Goal: Task Accomplishment & Management: Manage account settings

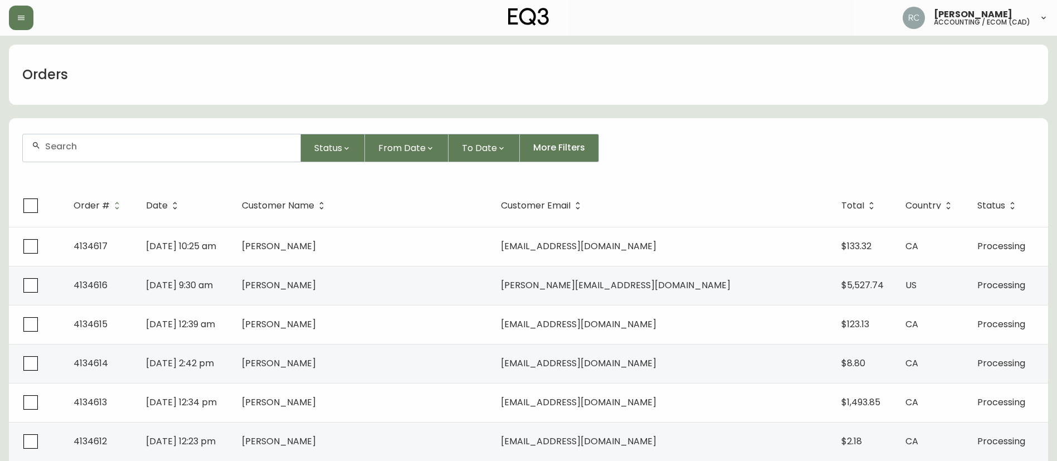
click at [286, 98] on div "Orders" at bounding box center [528, 75] width 1039 height 60
click at [576, 89] on div "Orders" at bounding box center [528, 75] width 1039 height 60
click at [535, 48] on div "Orders" at bounding box center [528, 75] width 1039 height 60
click at [304, 83] on div "Orders" at bounding box center [528, 75] width 1039 height 60
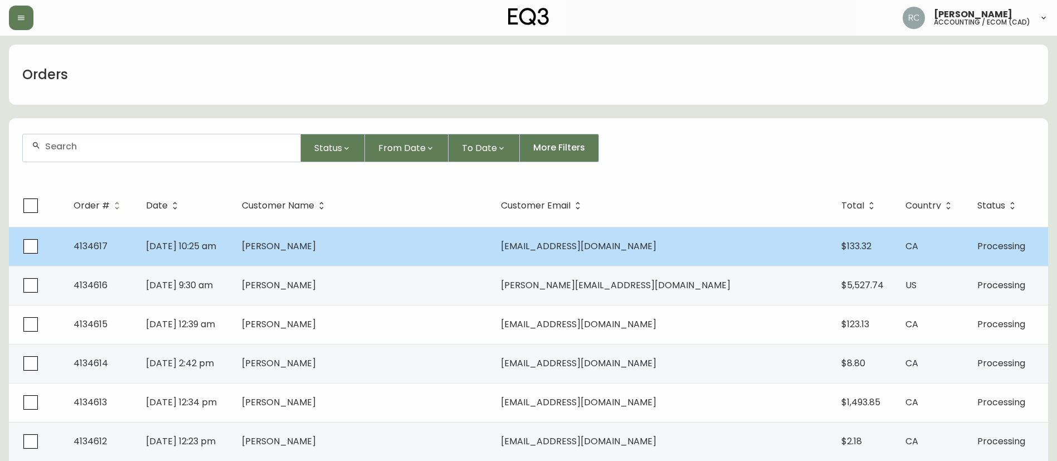
click at [233, 248] on td "[DATE] 10:25 am" at bounding box center [185, 246] width 96 height 39
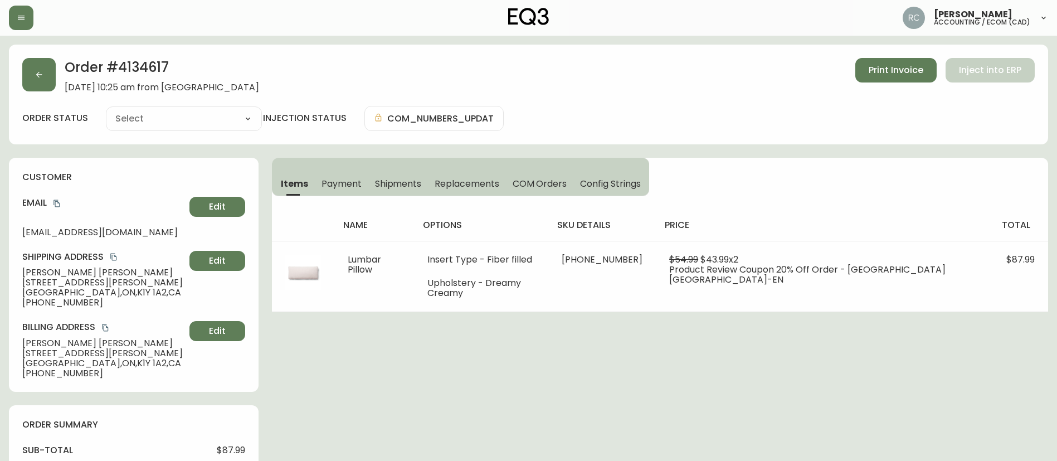
type input "Processing"
select select "PROCESSING"
click at [333, 176] on button "Payment" at bounding box center [341, 183] width 53 height 25
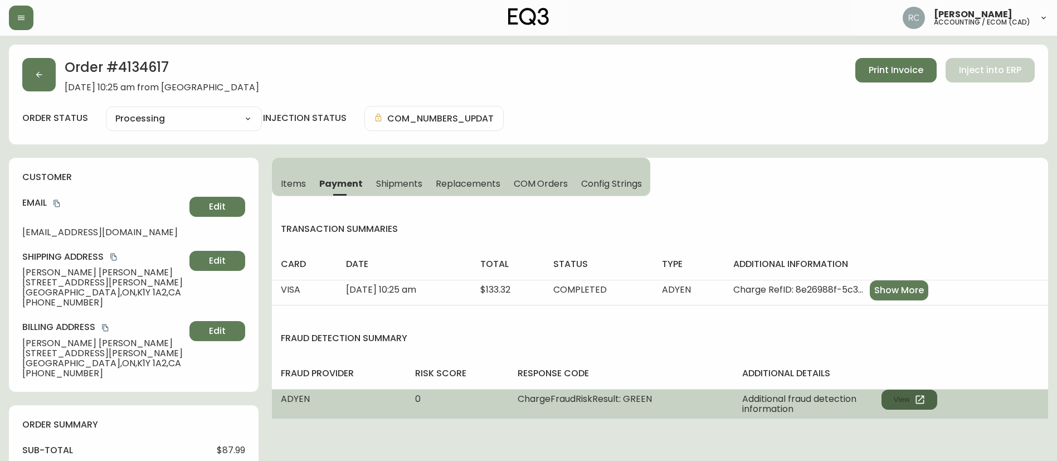
click at [909, 398] on button "View" at bounding box center [910, 400] width 56 height 20
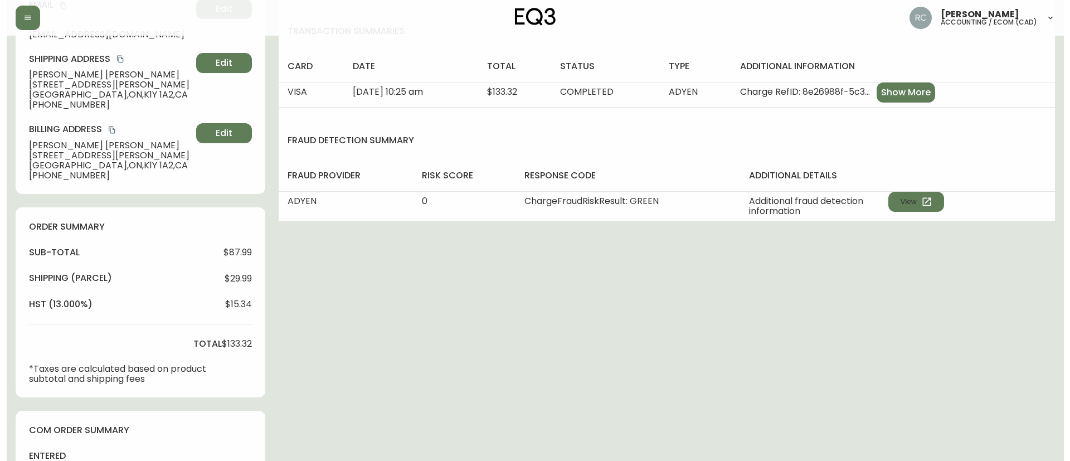
scroll to position [387, 0]
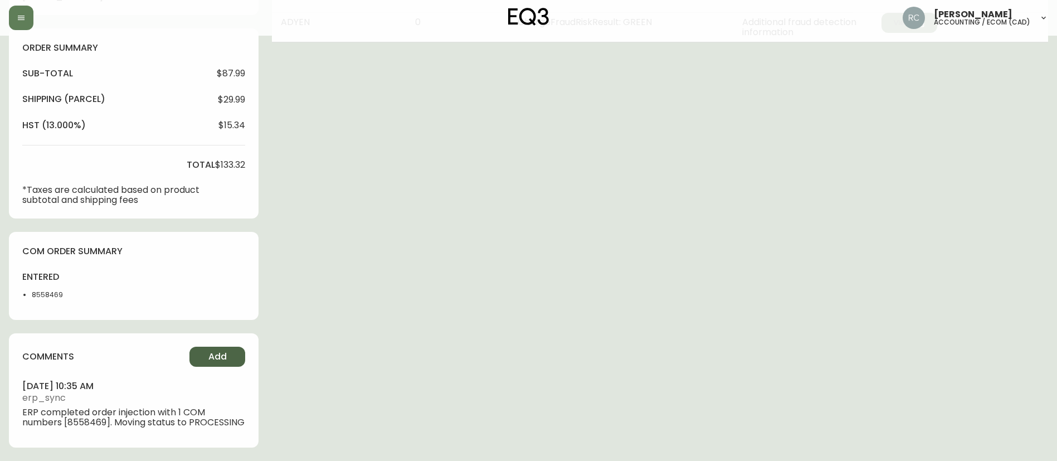
click at [223, 351] on span "Add" at bounding box center [217, 357] width 18 height 12
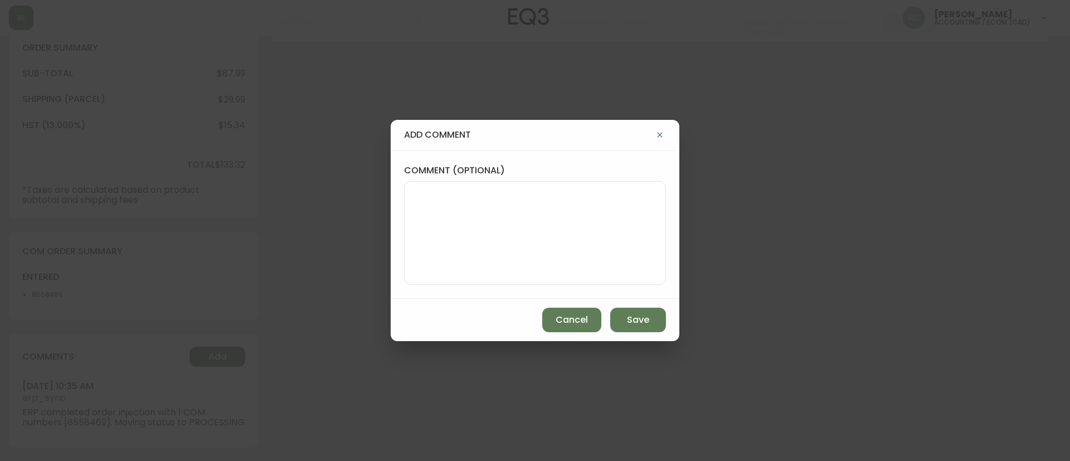
click at [483, 198] on textarea "comment (optional)" at bounding box center [535, 232] width 243 height 89
paste textarea "MANUAL FRAUD REVIEW - APPROVED - same shipping and billing address -"
paste textarea "CVC/CVV Supplied, Matches (M) AVS Both postal code and address match (Y)"
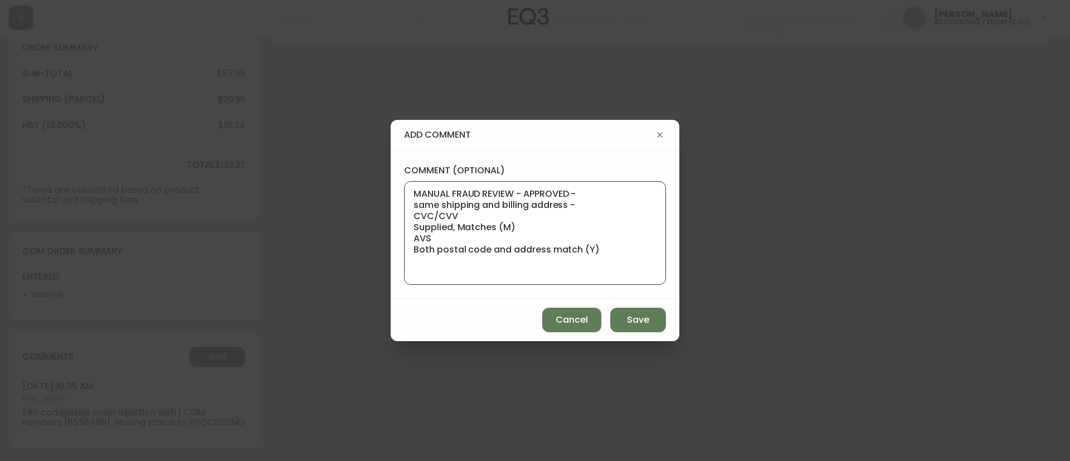
type textarea "MANUAL FRAUD REVIEW - APPROVED - same shipping and billing address - CVC/CVV Su…"
click at [623, 319] on button "Save" at bounding box center [638, 320] width 56 height 25
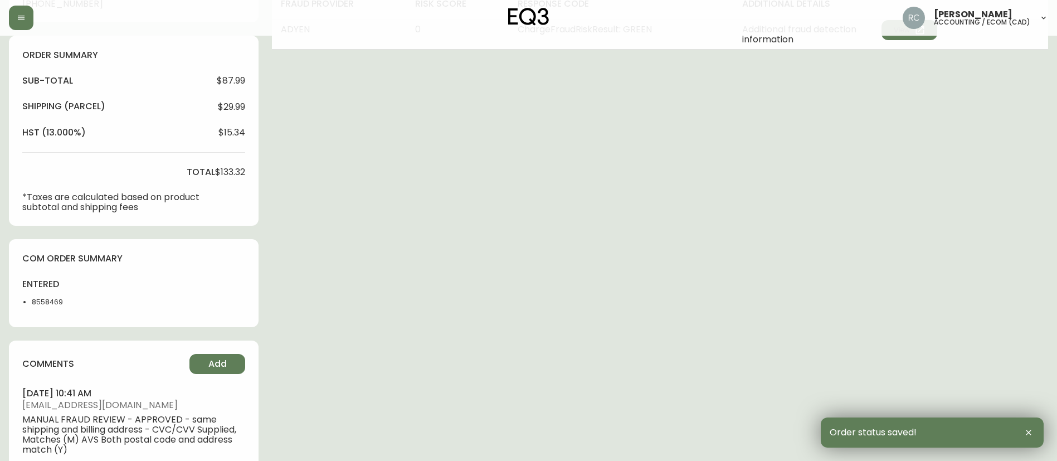
scroll to position [0, 0]
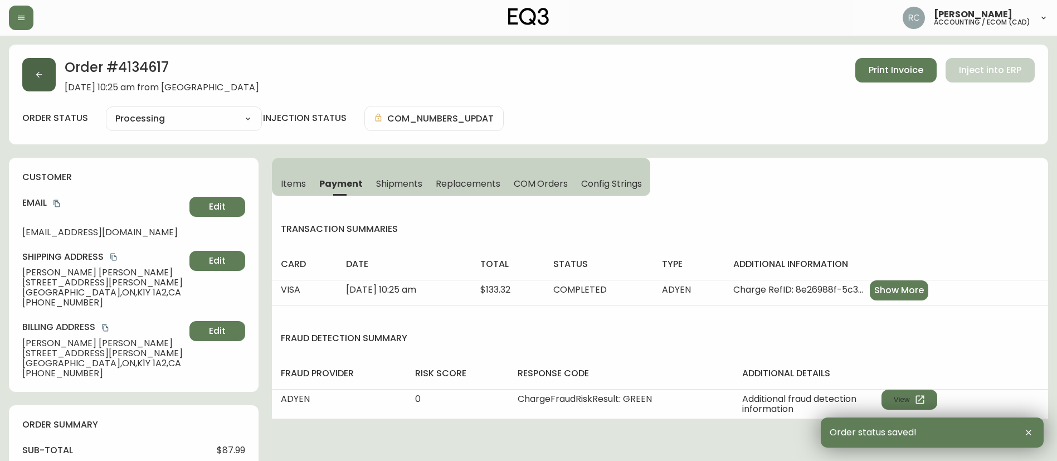
click at [32, 69] on button "button" at bounding box center [38, 74] width 33 height 33
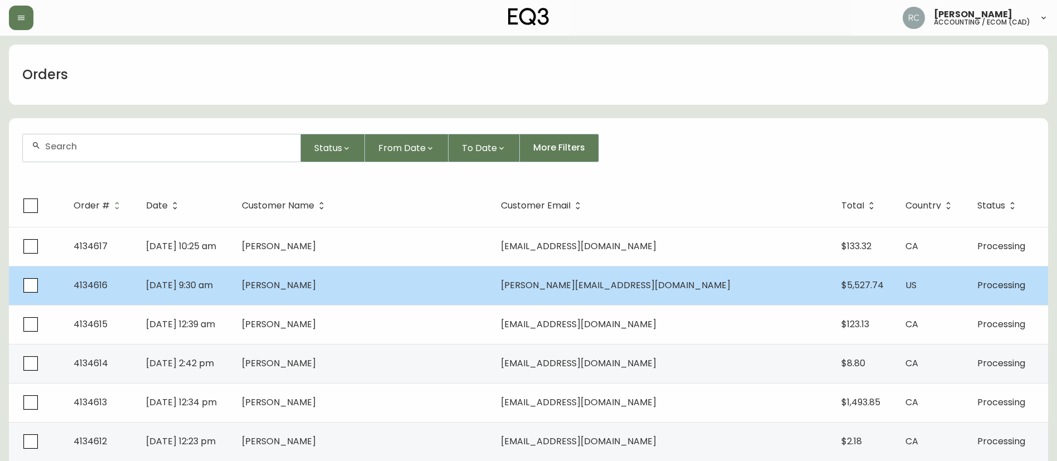
click at [233, 283] on td "[DATE] 9:30 am" at bounding box center [185, 285] width 96 height 39
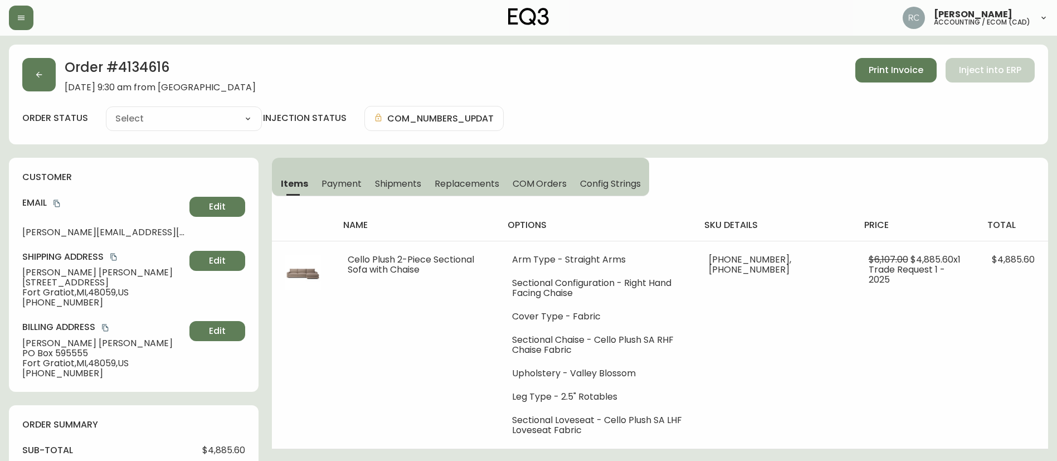
type input "Processing"
select select "PROCESSING"
click at [329, 176] on button "Payment" at bounding box center [341, 183] width 53 height 25
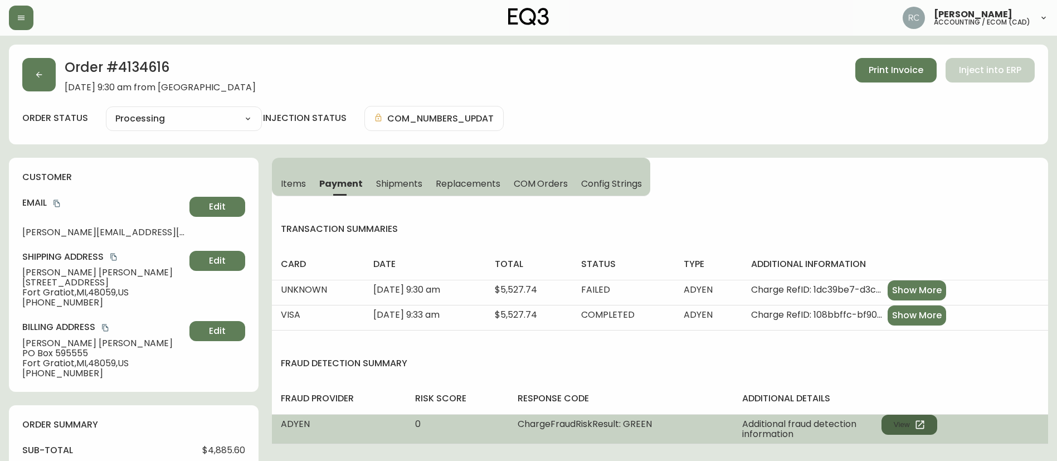
click at [903, 428] on button "View" at bounding box center [910, 425] width 56 height 20
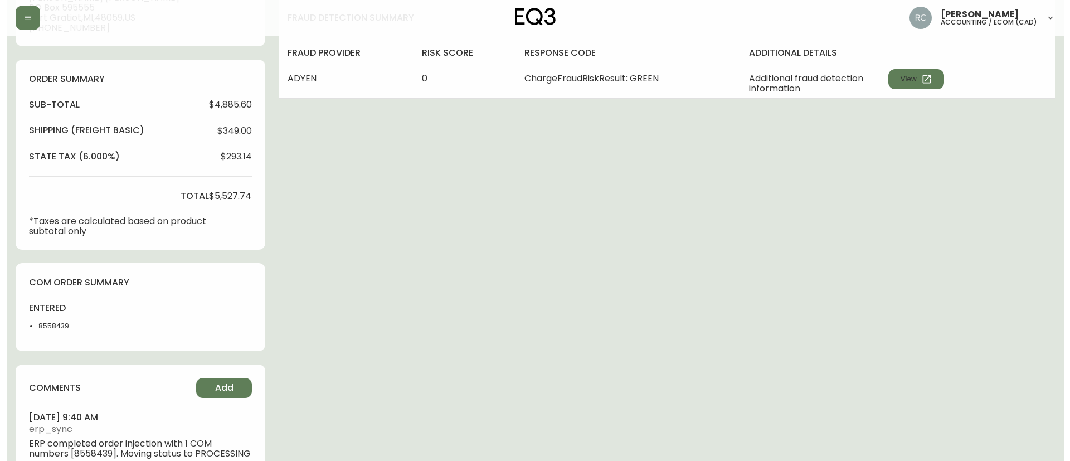
scroll to position [387, 0]
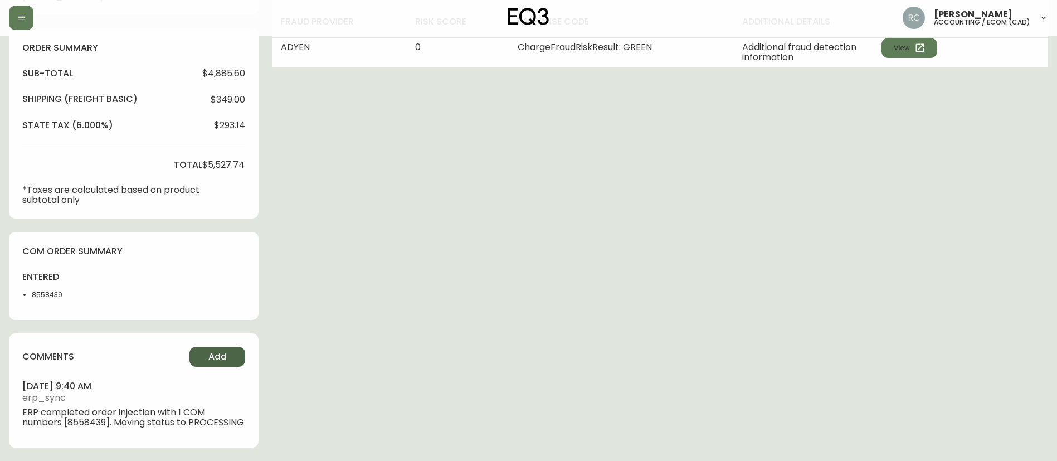
click at [211, 351] on span "Add" at bounding box center [217, 357] width 18 height 12
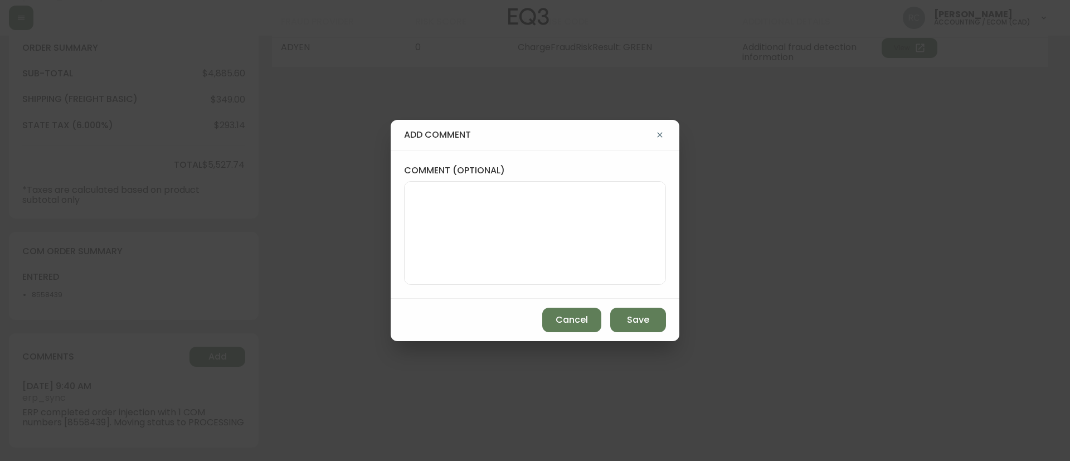
drag, startPoint x: 538, startPoint y: 211, endPoint x: 414, endPoint y: 31, distance: 219.2
click at [538, 211] on textarea "comment (optional)" at bounding box center [535, 232] width 243 height 89
paste textarea "MANUAL FRAUD REVIEW - APPROVED -"
paste textarea "CVC/CVV Supplied, Matches (M) AVS Both postal code and address match (Y)"
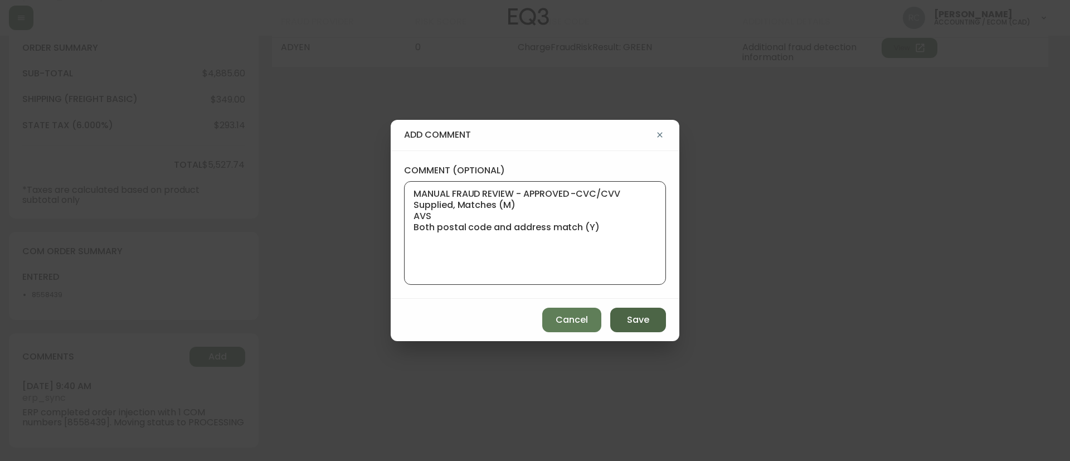
paste textarea "Based on Adyen's global transaction data Authorization rate of IP address Last …"
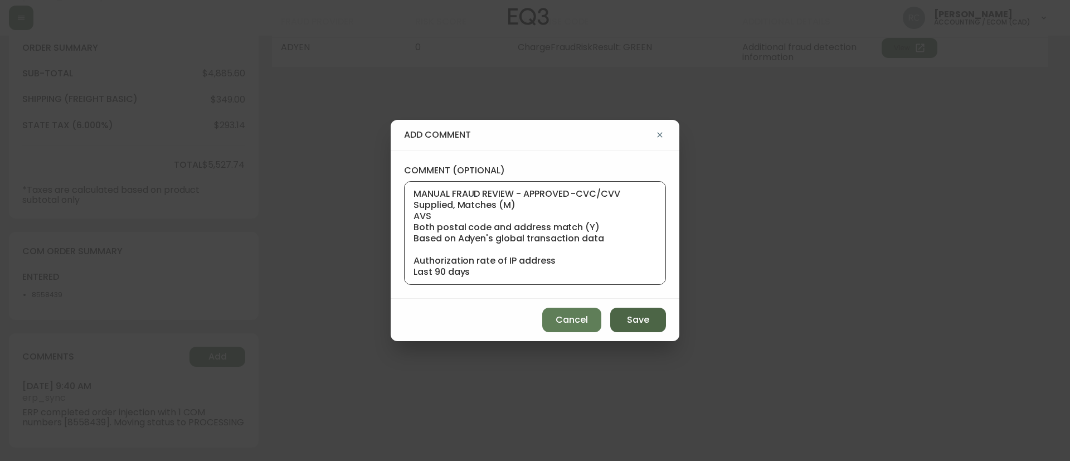
scroll to position [23, 0]
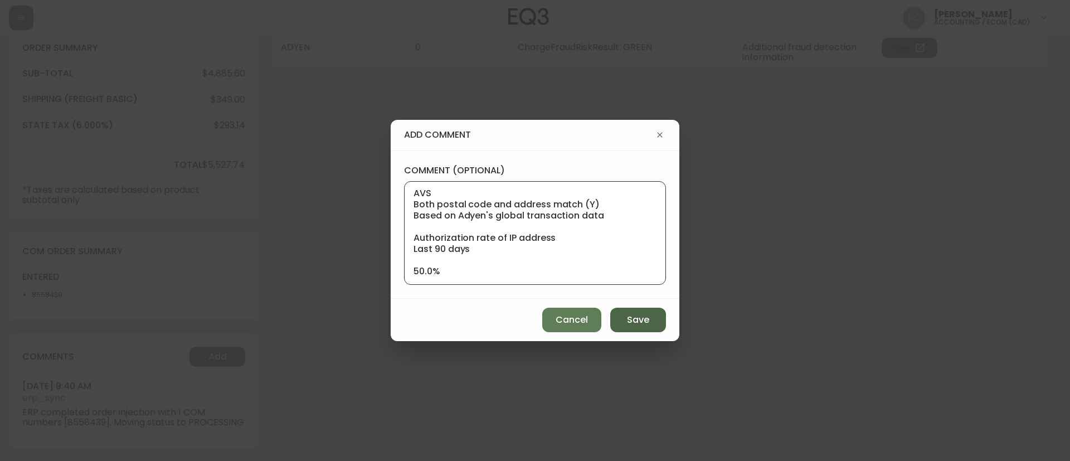
type textarea "MANUAL FRAUD REVIEW - APPROVED -CVC/CVV Supplied, Matches (M) AVS Both postal c…"
click at [626, 318] on button "Save" at bounding box center [638, 320] width 56 height 25
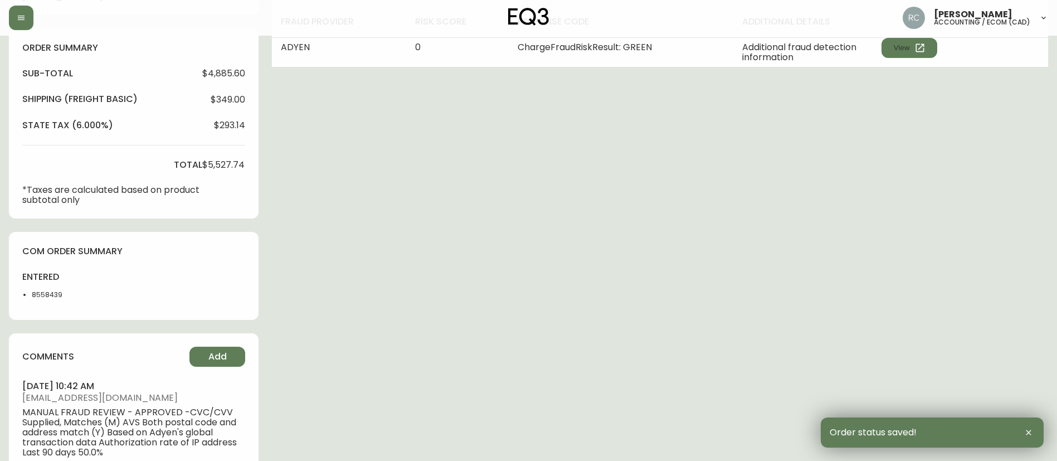
scroll to position [0, 0]
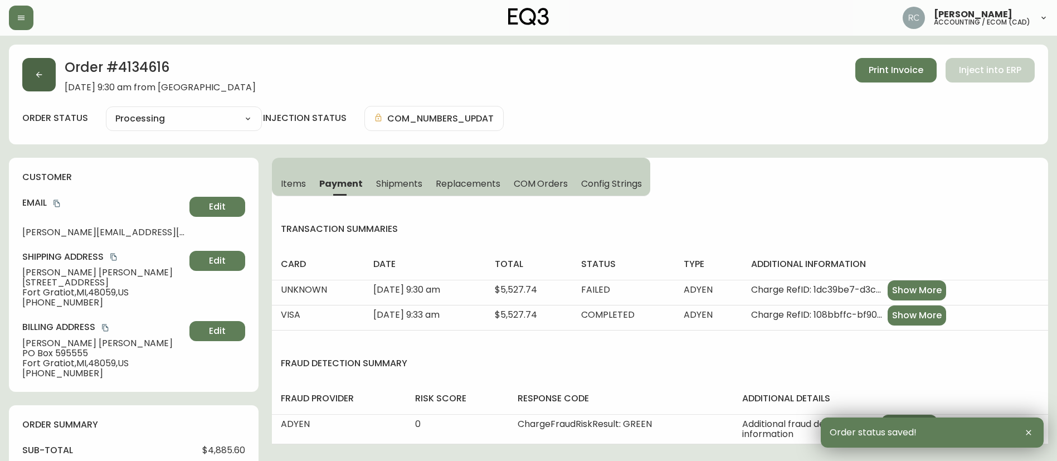
click at [36, 69] on button "button" at bounding box center [38, 74] width 33 height 33
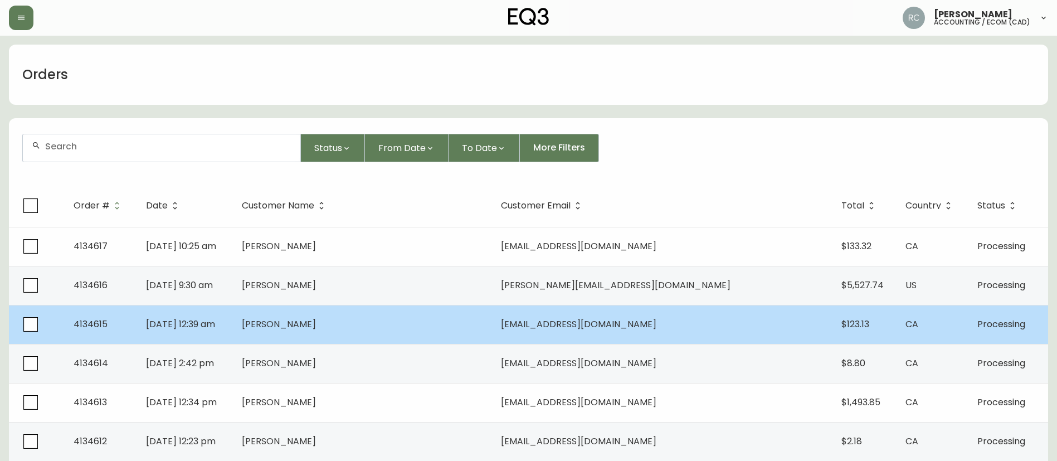
click at [386, 338] on td "[PERSON_NAME]" at bounding box center [362, 324] width 259 height 39
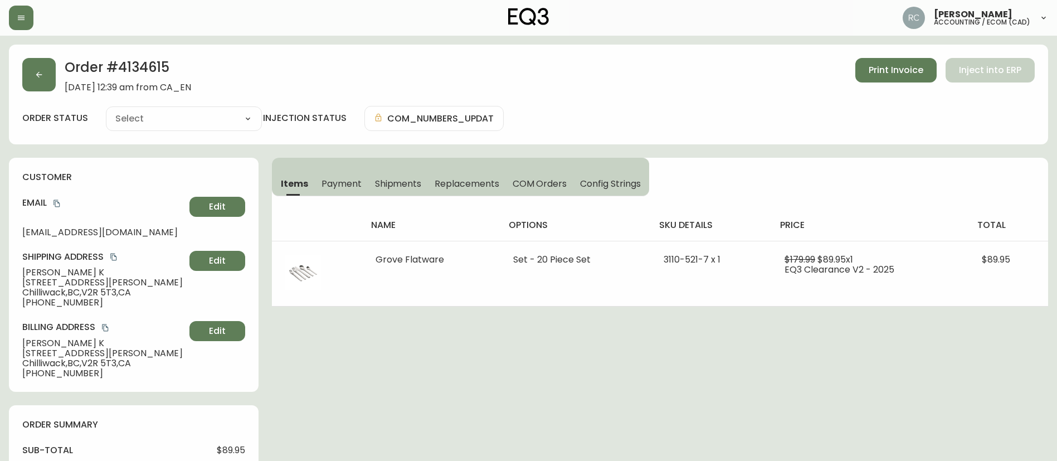
type input "Processing"
select select "PROCESSING"
drag, startPoint x: 332, startPoint y: 182, endPoint x: 339, endPoint y: 183, distance: 7.9
click at [331, 181] on span "Payment" at bounding box center [342, 184] width 40 height 12
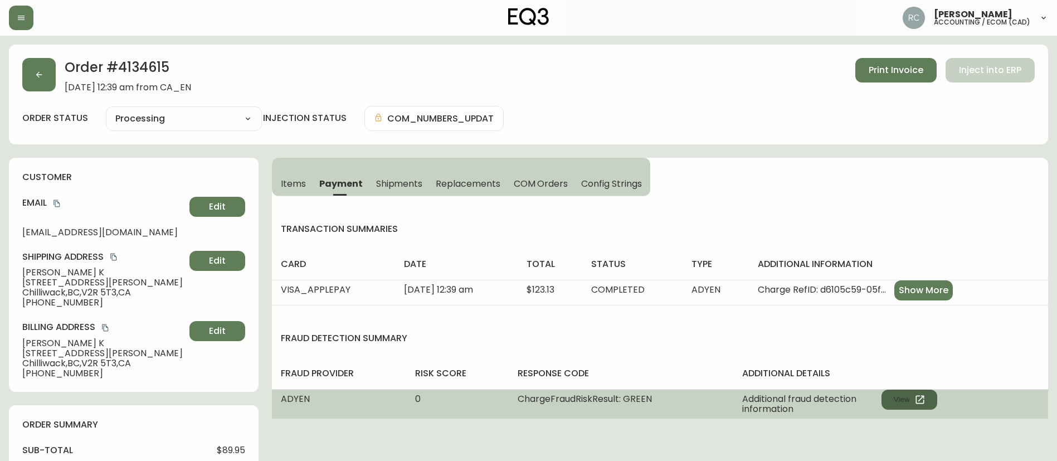
click at [896, 397] on button "View" at bounding box center [910, 400] width 56 height 20
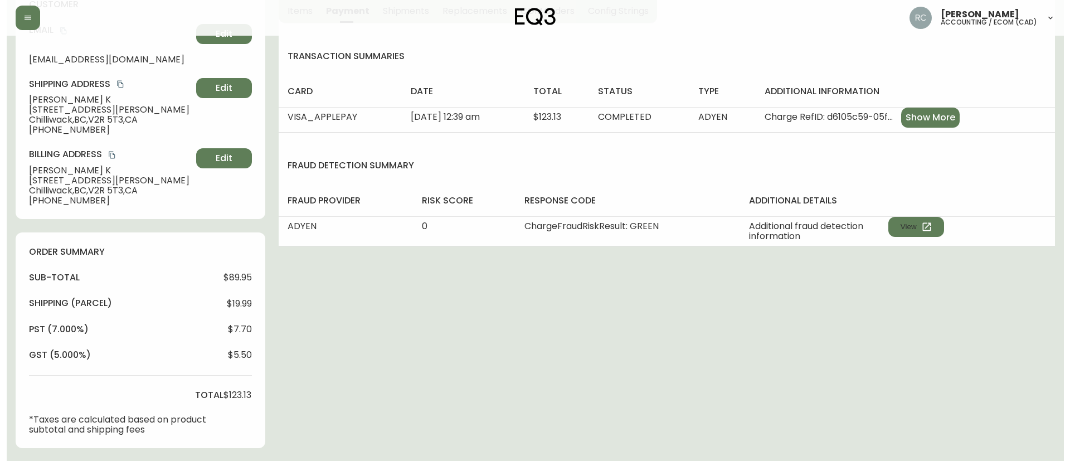
scroll to position [425, 0]
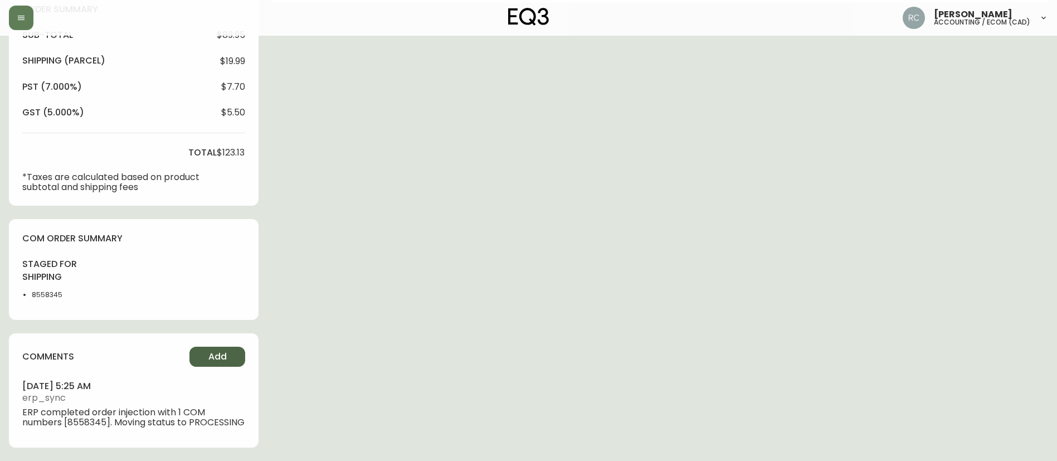
click at [207, 347] on button "Add" at bounding box center [217, 357] width 56 height 20
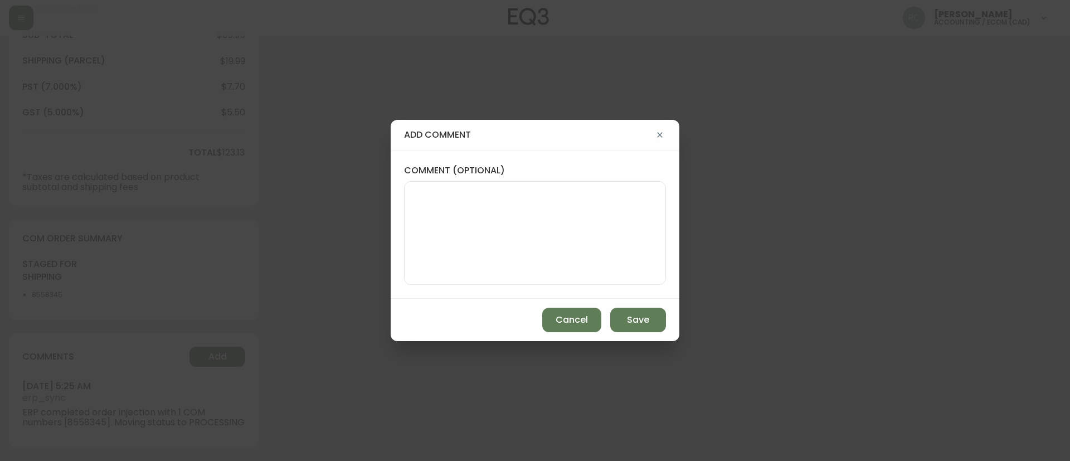
click at [472, 176] on label "comment (optional)" at bounding box center [535, 170] width 262 height 12
click at [472, 188] on textarea "comment (optional)" at bounding box center [535, 232] width 243 height 89
click at [428, 227] on textarea "comment (optional)" at bounding box center [535, 232] width 243 height 89
paste textarea "MANUAL FRAUD REVIEW - APPROVED - same shipping and billing address -"
paste textarea "CVC/CVV Not Supplied, Unknown AVS Both postal code and address match (Y)"
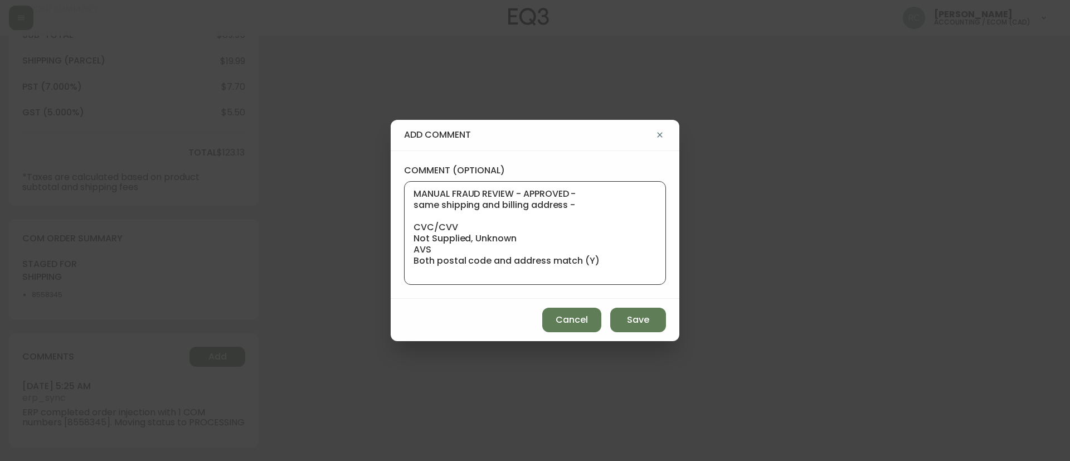
scroll to position [1, 0]
type textarea "MANUAL FRAUD REVIEW - APPROVED - same shipping and billing address - CVC/CVV No…"
click at [275, 255] on div "add comment comment (optional) MANUAL FRAUD REVIEW - APPROVED - same shipping a…" at bounding box center [535, 230] width 1070 height 461
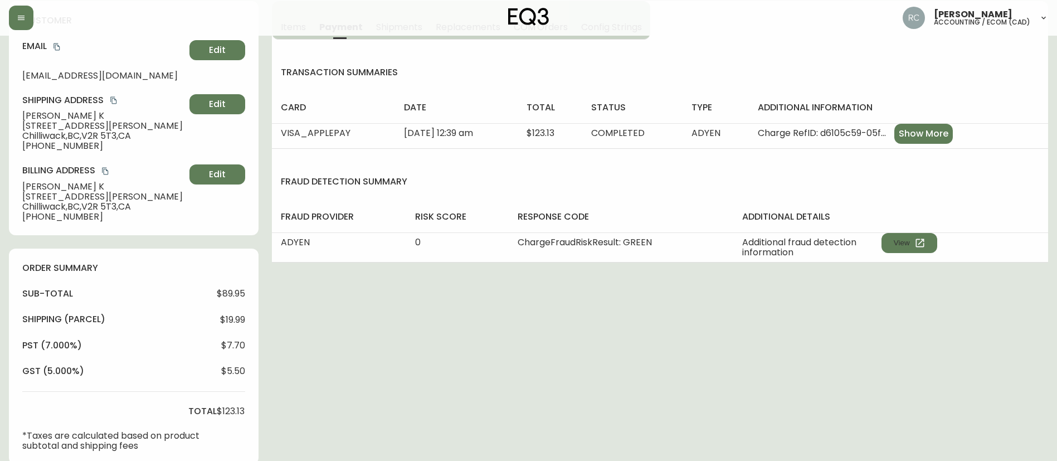
scroll to position [0, 0]
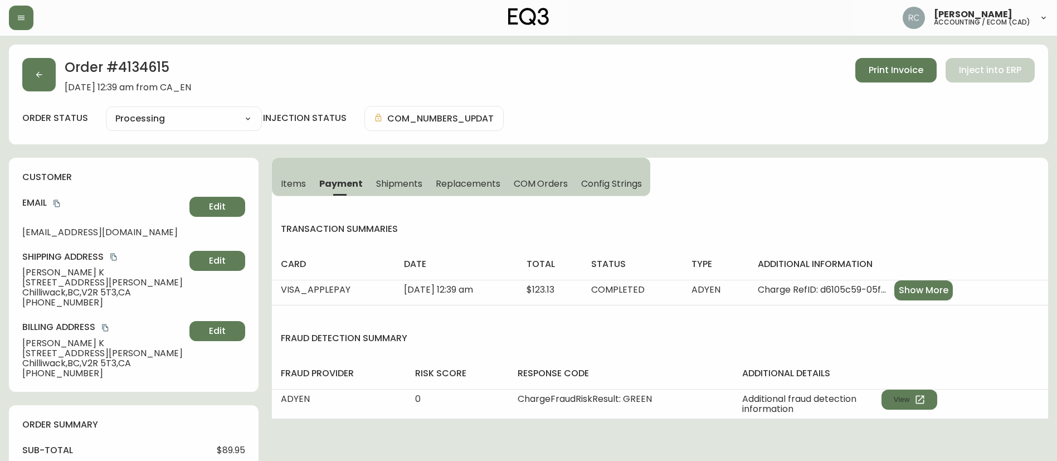
click at [61, 281] on span "33 - 46906 Russell Rd" at bounding box center [103, 283] width 163 height 10
click at [283, 186] on span "Items" at bounding box center [293, 184] width 25 height 12
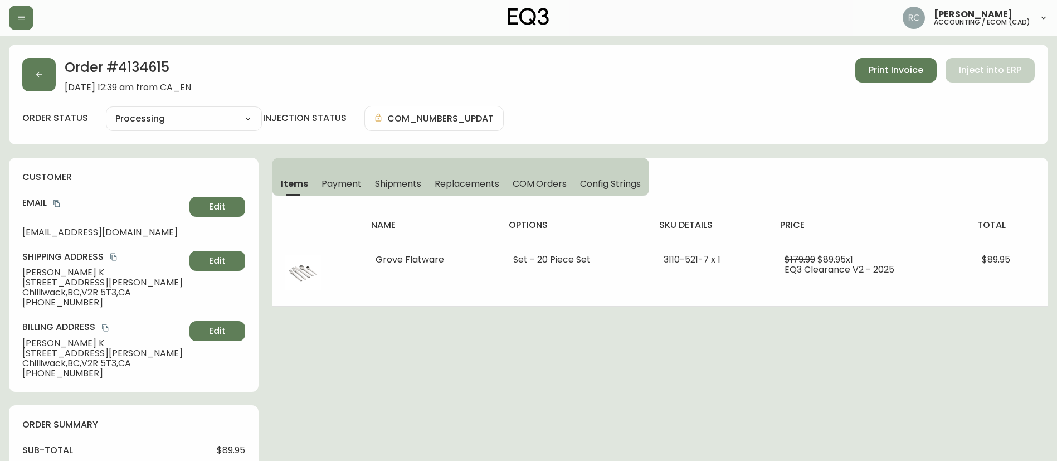
click at [331, 185] on span "Payment" at bounding box center [342, 184] width 40 height 12
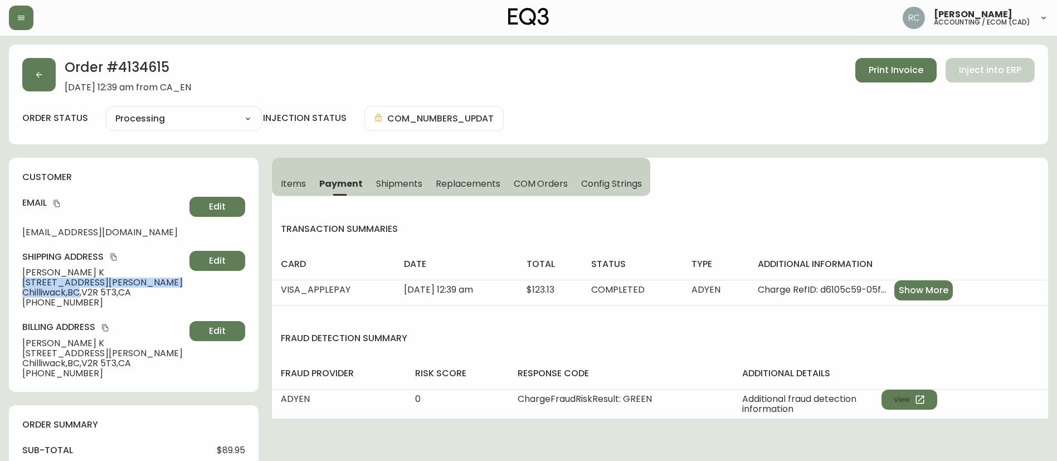
drag, startPoint x: 84, startPoint y: 292, endPoint x: 503, endPoint y: 192, distance: 430.9
click at [4, 278] on main "Order # 4134615 August 12, 2025 at 12:39 am from CA_EN Print Invoice Inject int…" at bounding box center [528, 456] width 1057 height 840
copy div "33 - 46906 Russell Rd Chilliwack , BC"
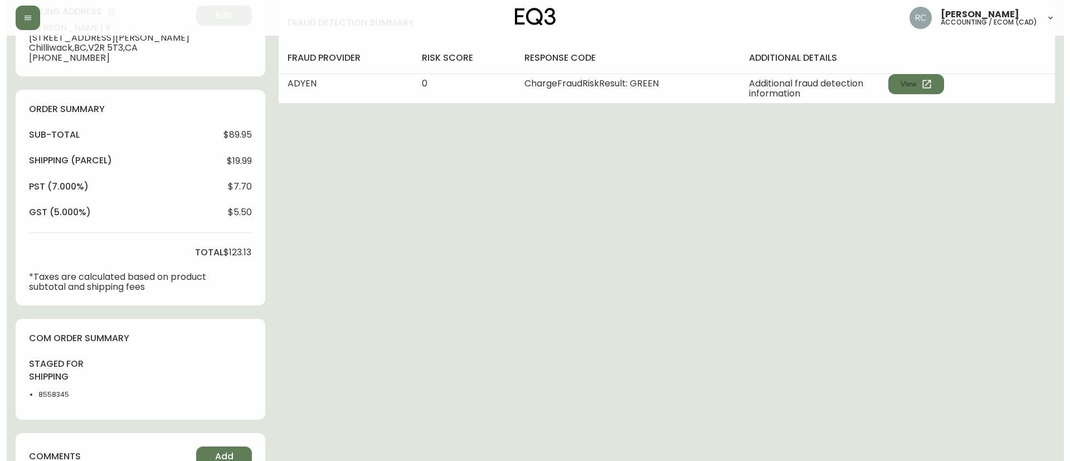
scroll to position [425, 0]
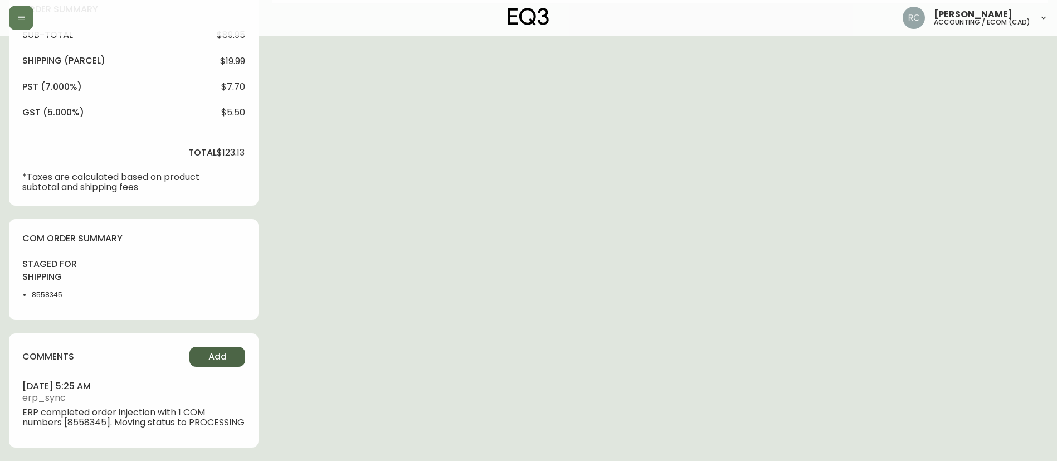
click at [227, 349] on button "Add" at bounding box center [217, 357] width 56 height 20
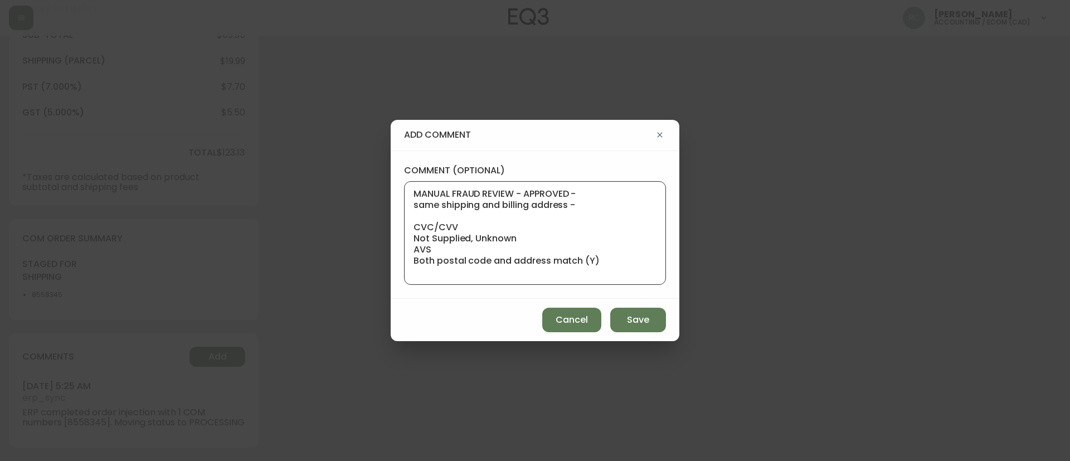
click at [606, 258] on textarea "MANUAL FRAUD REVIEW - APPROVED - same shipping and billing address - CVC/CVV No…" at bounding box center [535, 232] width 243 height 89
paste textarea "https://www.google.com/maps/place/33+-+46906+Russell+Rd+Chilliwack,+BC/@49.1038…"
type textarea "MANUAL FRAUD REVIEW - APPROVED - same shipping and billing address - CVC/CVV No…"
click at [631, 314] on span "Save" at bounding box center [638, 320] width 22 height 12
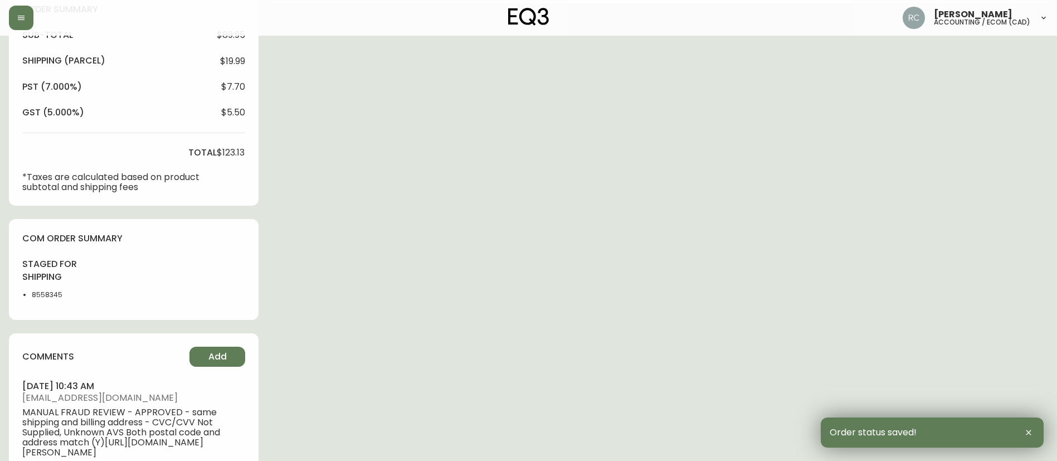
scroll to position [0, 0]
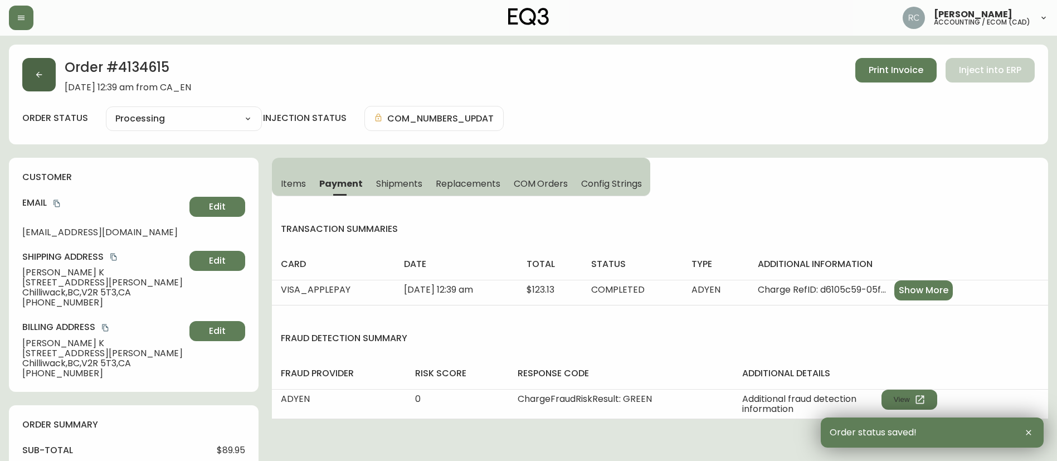
click at [33, 74] on button "button" at bounding box center [38, 74] width 33 height 33
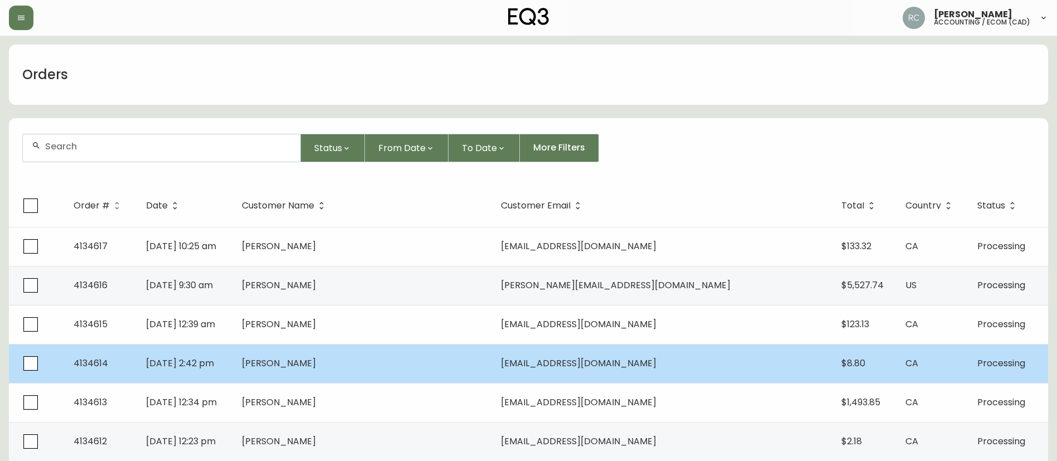
click at [316, 367] on span "[PERSON_NAME]" at bounding box center [279, 363] width 74 height 13
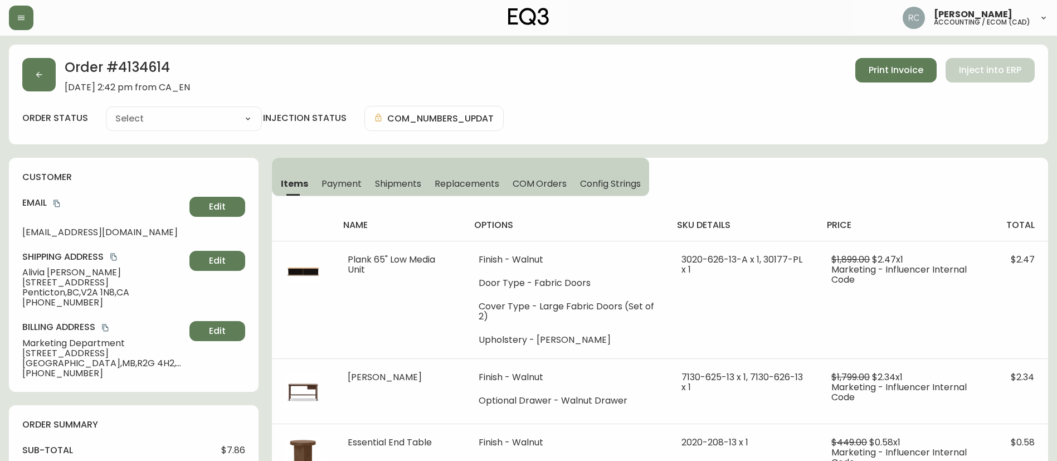
type input "Processing"
select select "PROCESSING"
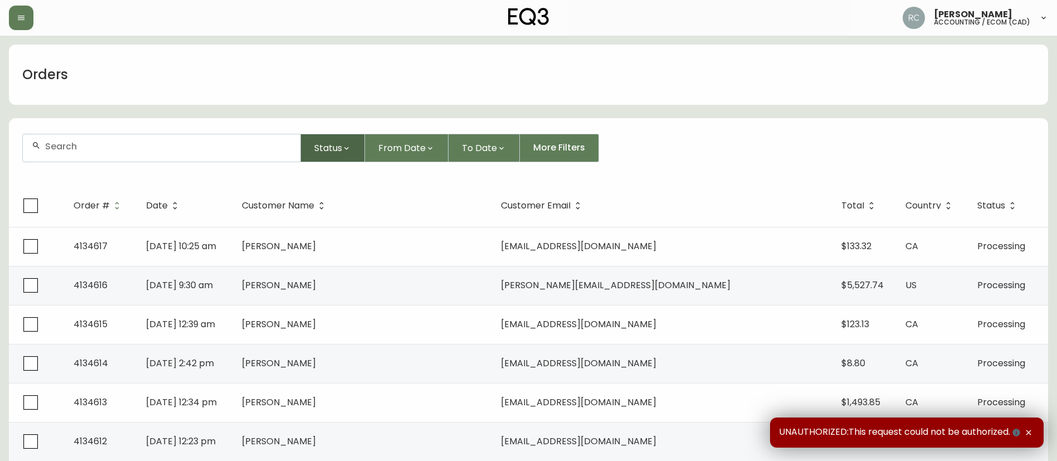
click at [335, 147] on span "Status" at bounding box center [328, 148] width 28 height 14
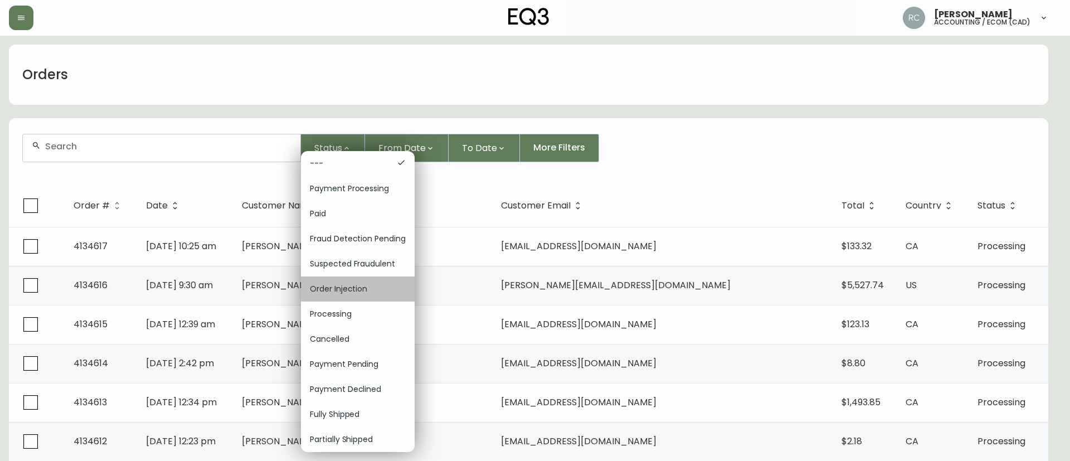
click at [352, 293] on span "Order Injection" at bounding box center [358, 289] width 96 height 12
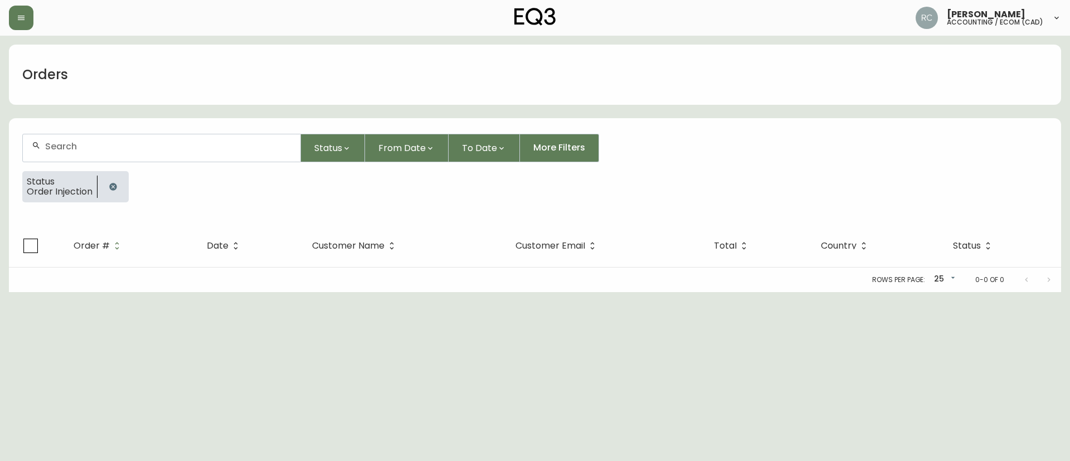
click at [110, 185] on icon "button" at bounding box center [112, 186] width 7 height 7
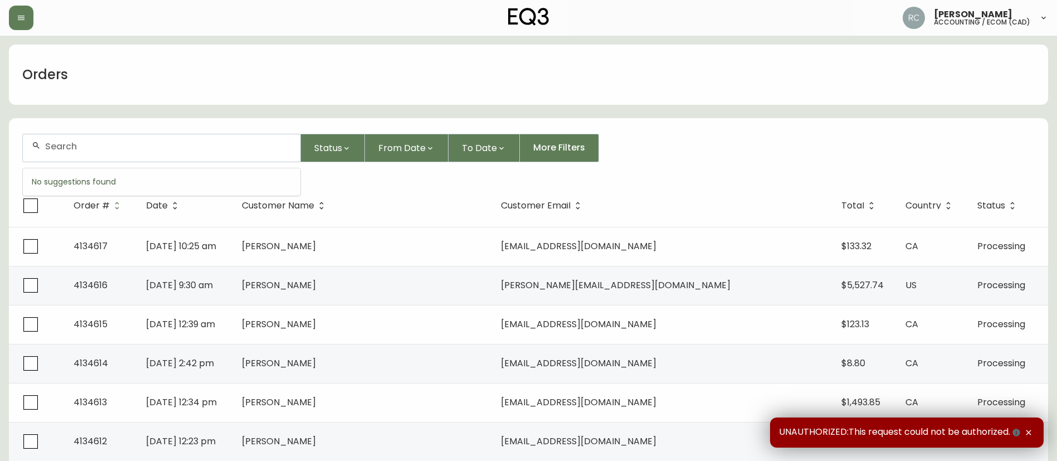
click at [279, 150] on input "text" at bounding box center [168, 146] width 246 height 11
paste input "4134069"
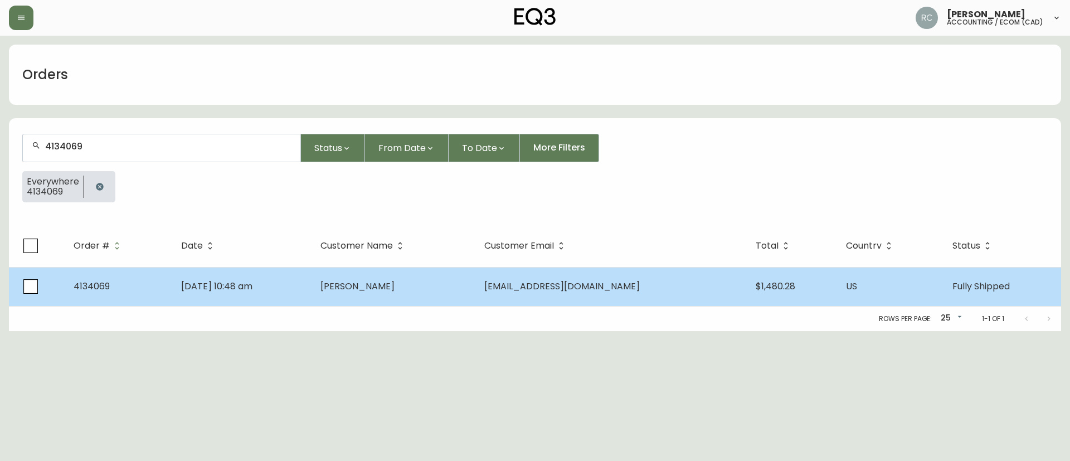
type input "4134069"
click at [395, 282] on span "Megan Soh" at bounding box center [357, 286] width 74 height 13
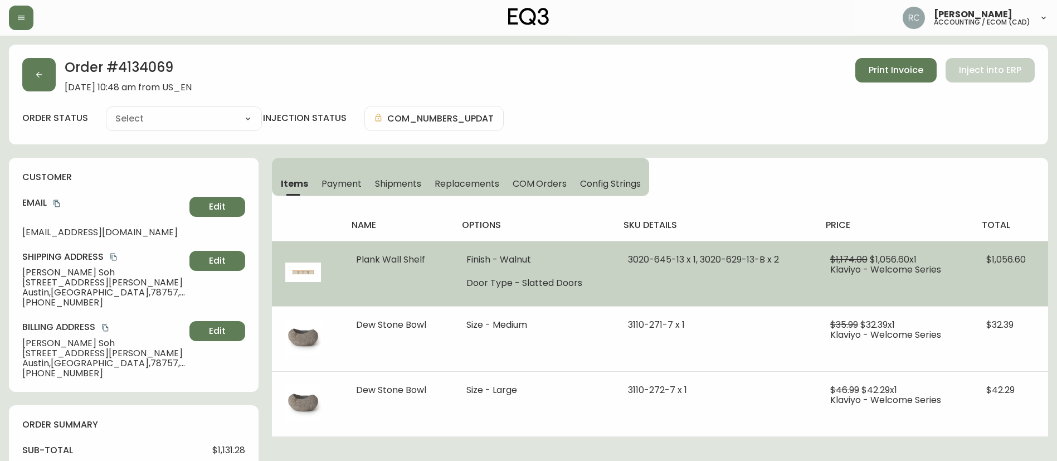
type input "Fully Shipped"
select select "FULLY_SHIPPED"
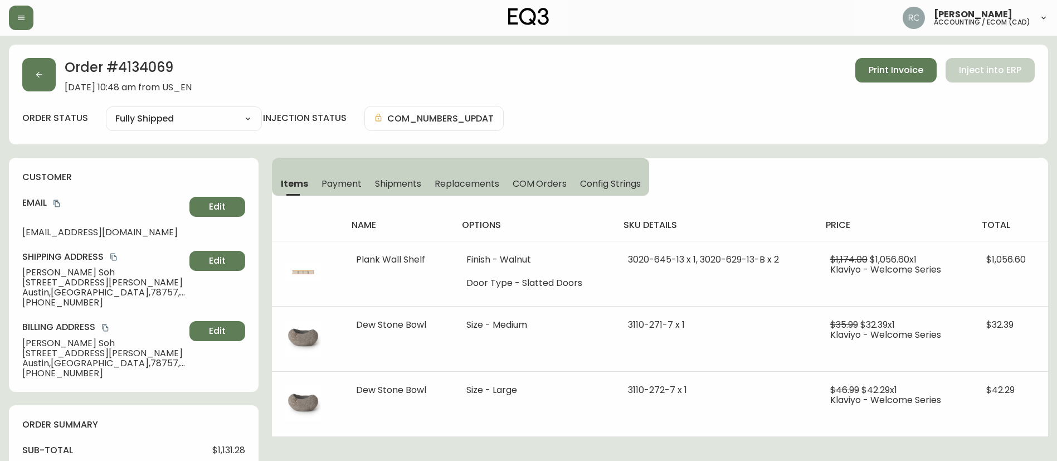
click at [658, 85] on div "Order # 4134069 July 10, 2025 at 10:48 am from US_EN Print Invoice Inject into …" at bounding box center [528, 75] width 1013 height 35
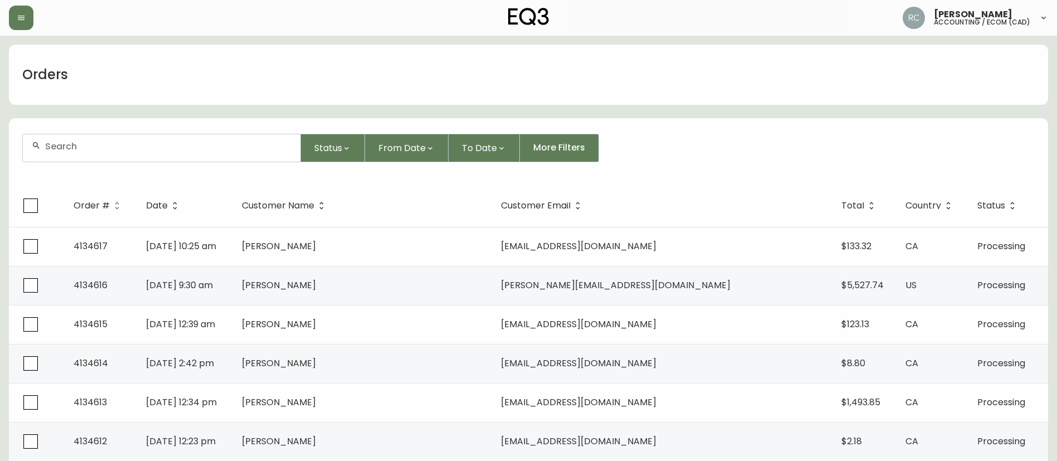
click at [460, 50] on div "Orders" at bounding box center [528, 75] width 1039 height 60
click at [516, 70] on div "Orders" at bounding box center [528, 75] width 1039 height 60
click at [789, 155] on div "Status From Date To Date More Filters" at bounding box center [528, 148] width 1013 height 28
click at [631, 154] on div "Status From Date To Date More Filters" at bounding box center [528, 148] width 1013 height 28
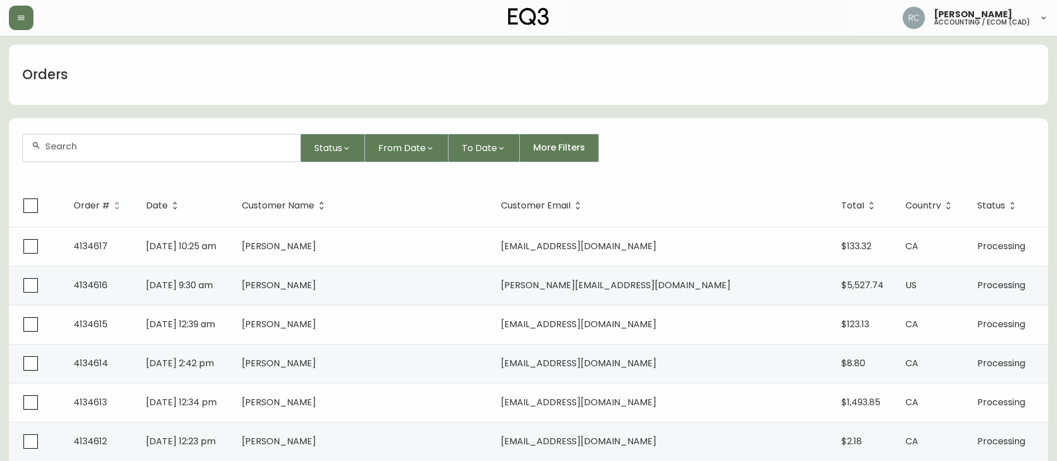
click at [633, 154] on div "Status From Date To Date More Filters" at bounding box center [528, 148] width 1013 height 28
click at [713, 128] on form "Status From Date To Date More Filters" at bounding box center [528, 152] width 1039 height 64
drag, startPoint x: 361, startPoint y: 77, endPoint x: 371, endPoint y: 86, distance: 13.8
click at [362, 77] on div "Orders" at bounding box center [528, 75] width 1039 height 60
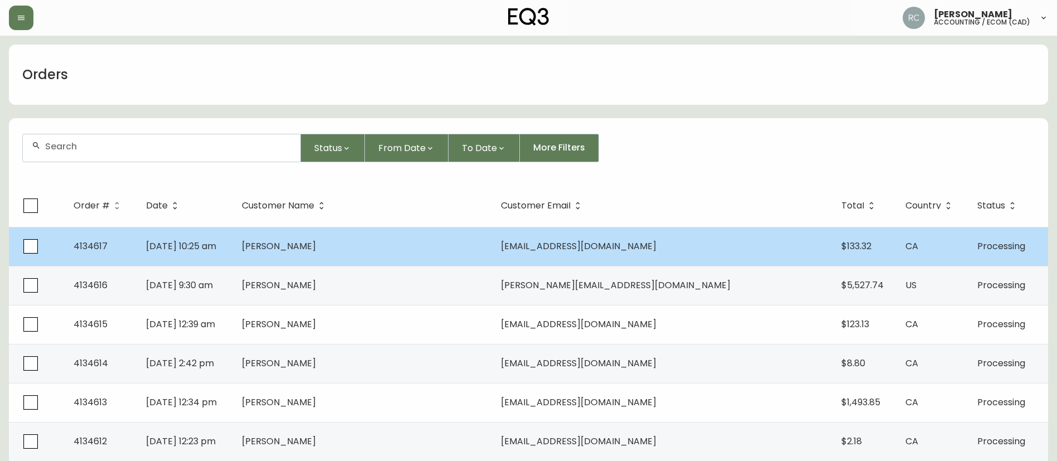
click at [233, 264] on td "[DATE] 10:25 am" at bounding box center [185, 246] width 96 height 39
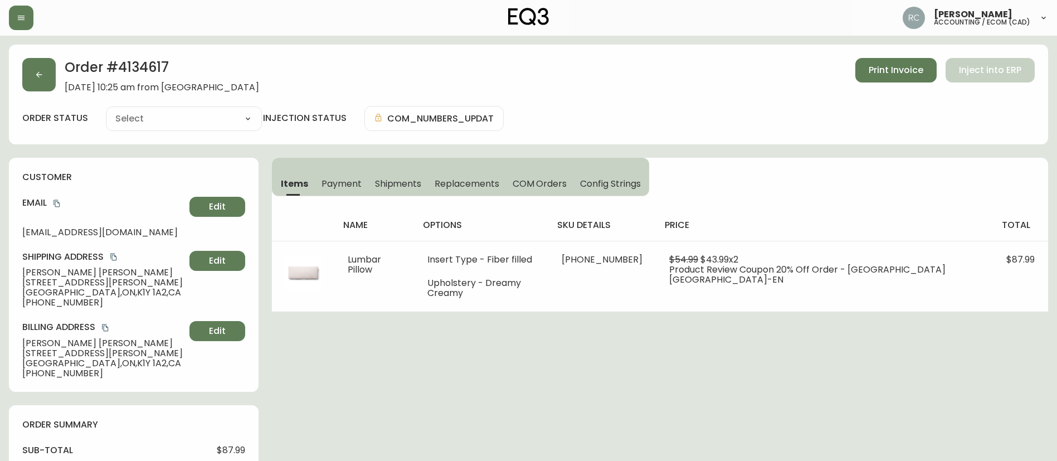
type input "Processing"
select select "PROCESSING"
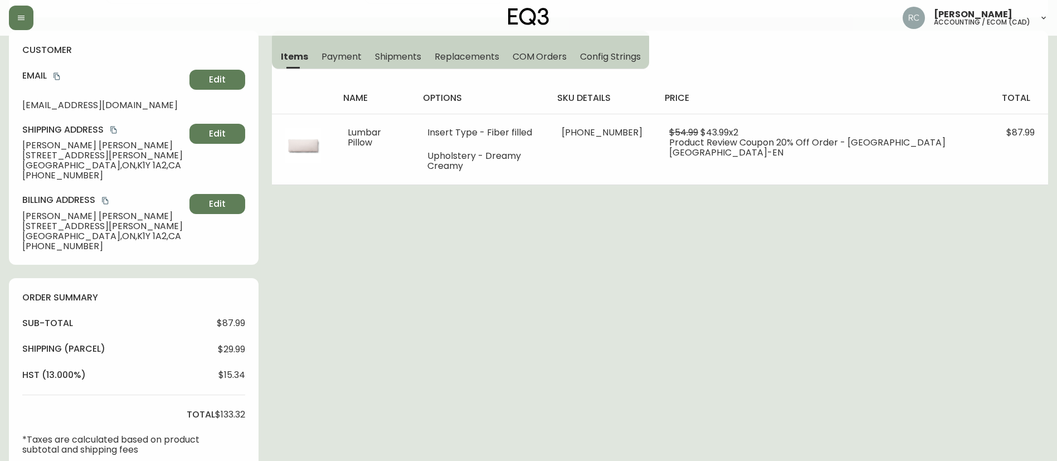
scroll to position [467, 0]
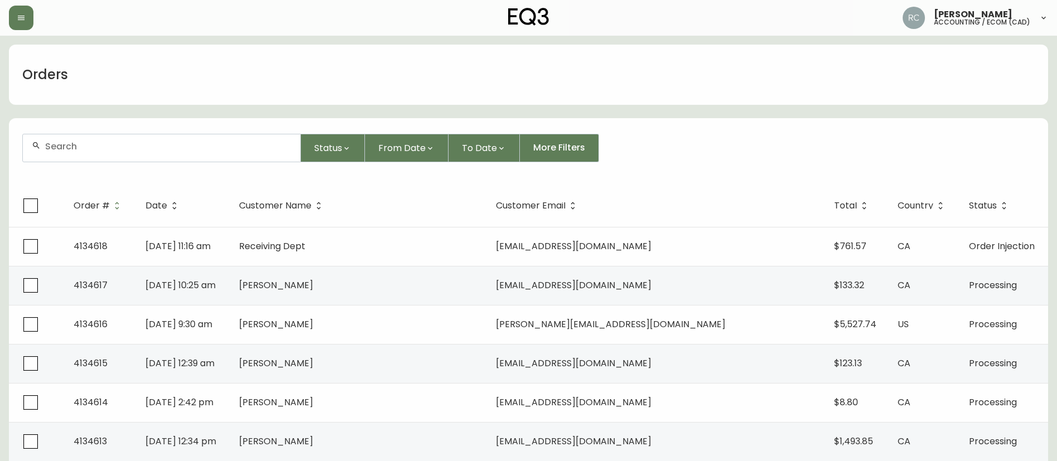
click at [171, 149] on input "text" at bounding box center [168, 146] width 246 height 11
paste input "4134069"
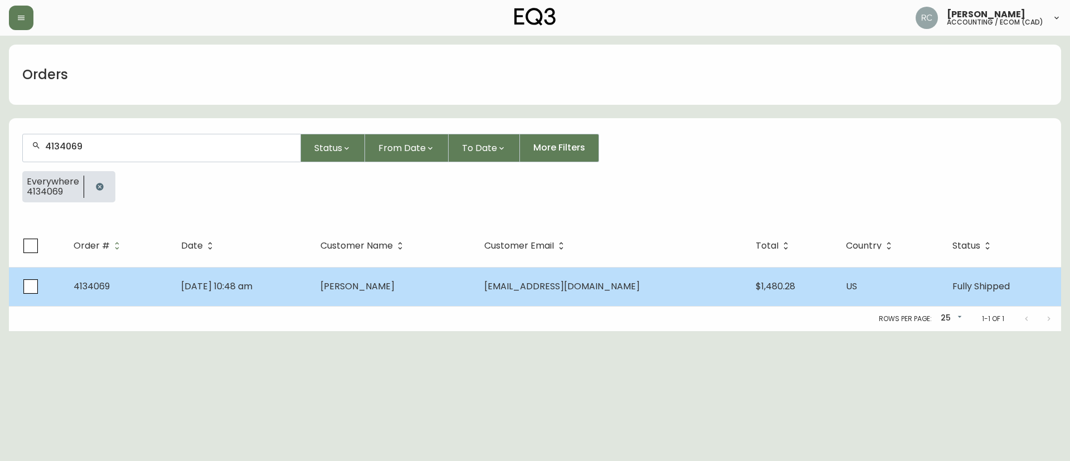
type input "4134069"
click at [436, 293] on td "[PERSON_NAME]" at bounding box center [394, 286] width 164 height 39
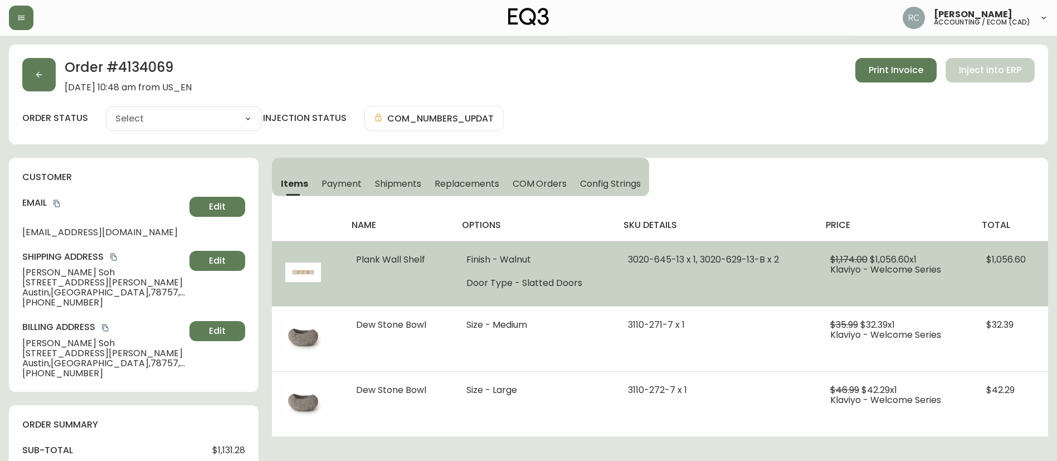
type input "Fully Shipped"
select select "FULLY_SHIPPED"
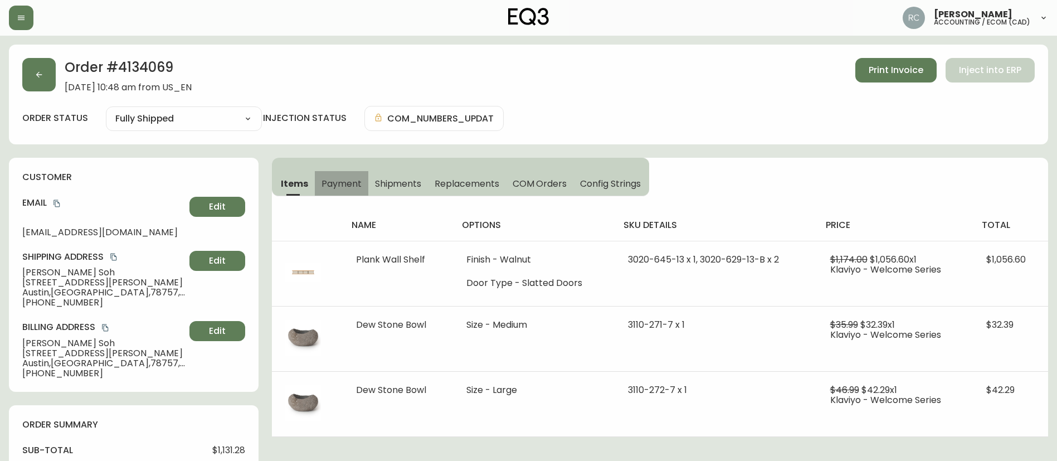
click at [338, 181] on span "Payment" at bounding box center [342, 184] width 40 height 12
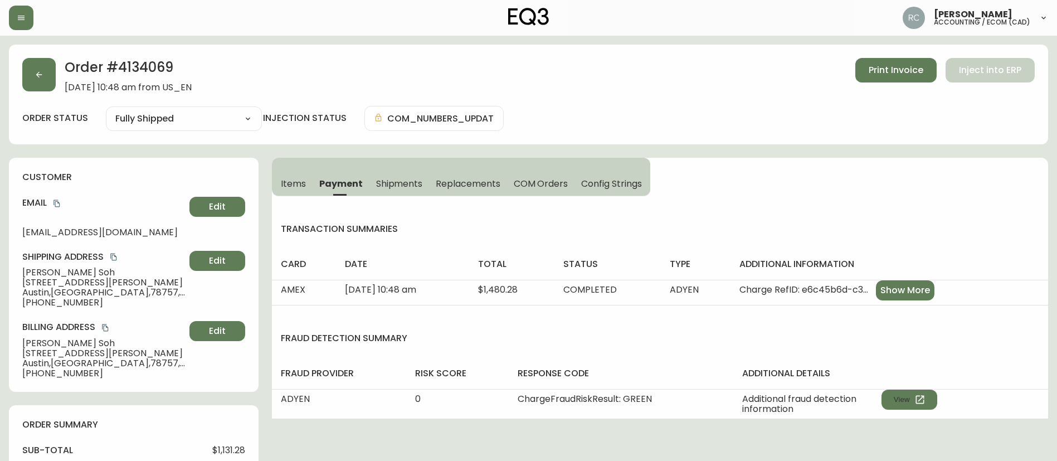
click at [153, 68] on h2 "Order # 4134069" at bounding box center [128, 70] width 127 height 25
copy h2 "4134069"
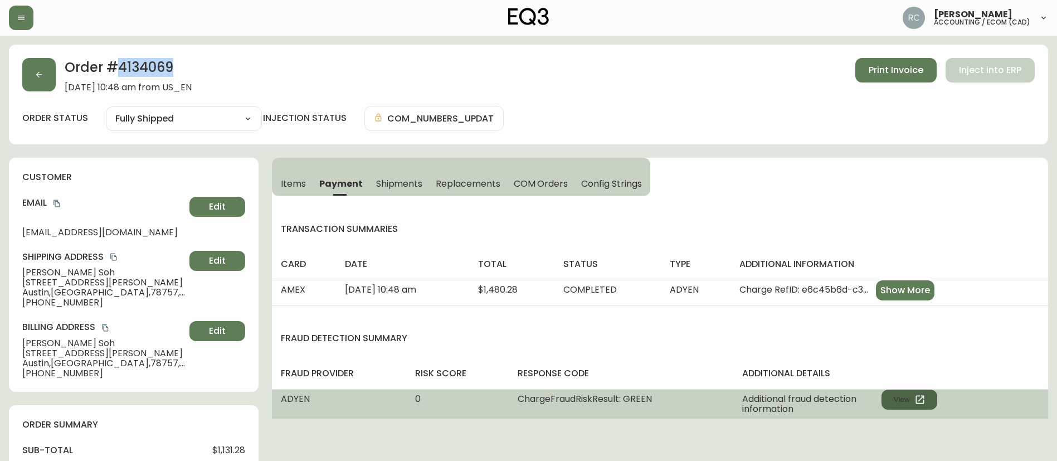
click at [893, 394] on button "View" at bounding box center [910, 400] width 56 height 20
click at [912, 402] on button "View" at bounding box center [910, 400] width 56 height 20
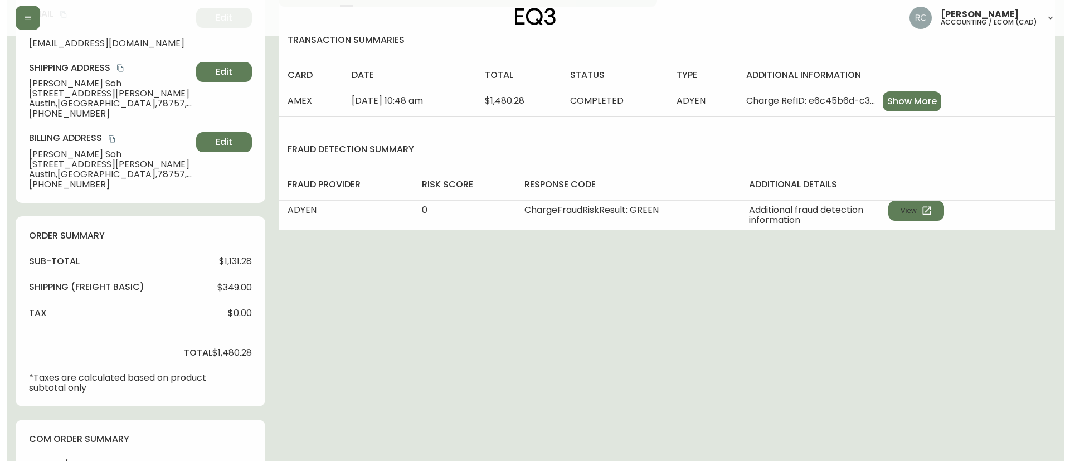
scroll to position [550, 0]
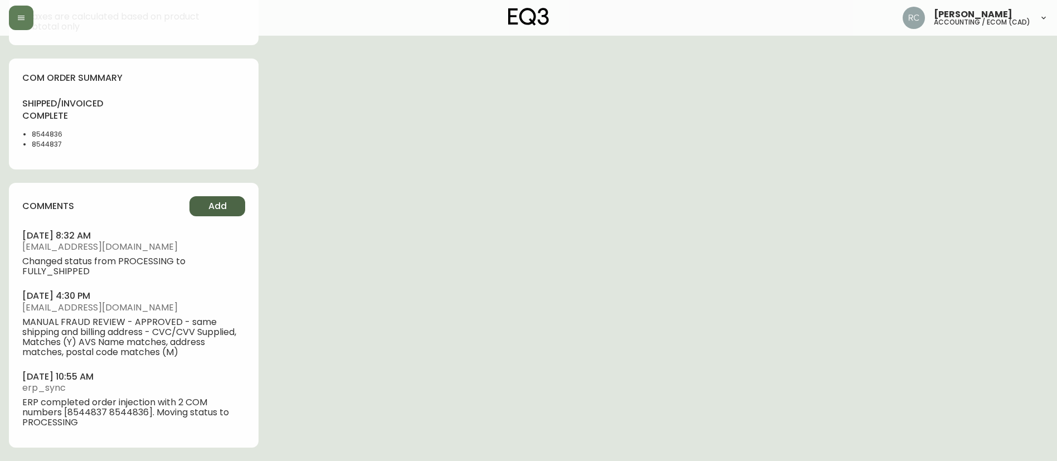
click at [205, 199] on button "Add" at bounding box center [217, 206] width 56 height 20
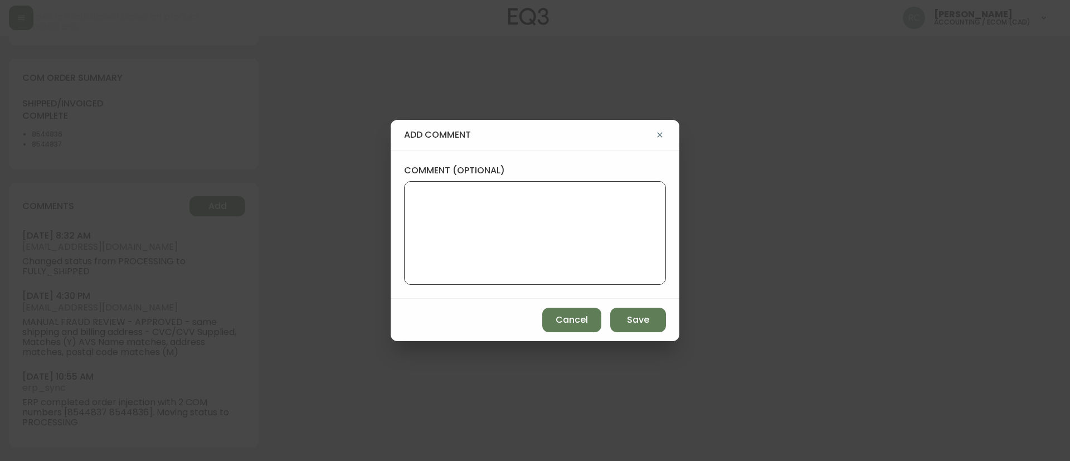
click at [568, 233] on textarea "comment (optional)" at bounding box center [535, 232] width 243 height 89
paste textarea "COMPENSATION TO KEEP AS-IS TICKET# 815357 ORD# 4134069 SKU [PHONE_NUMBER] PLANK…"
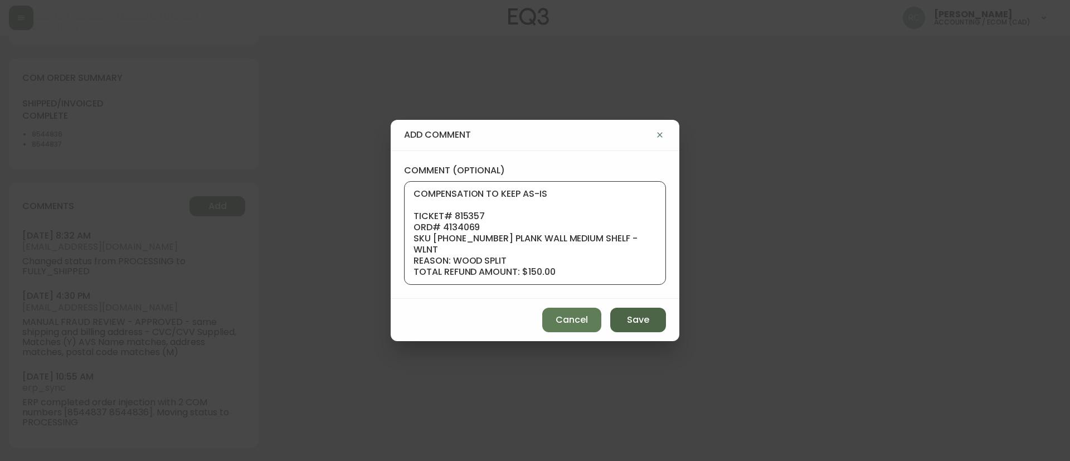
scroll to position [111, 0]
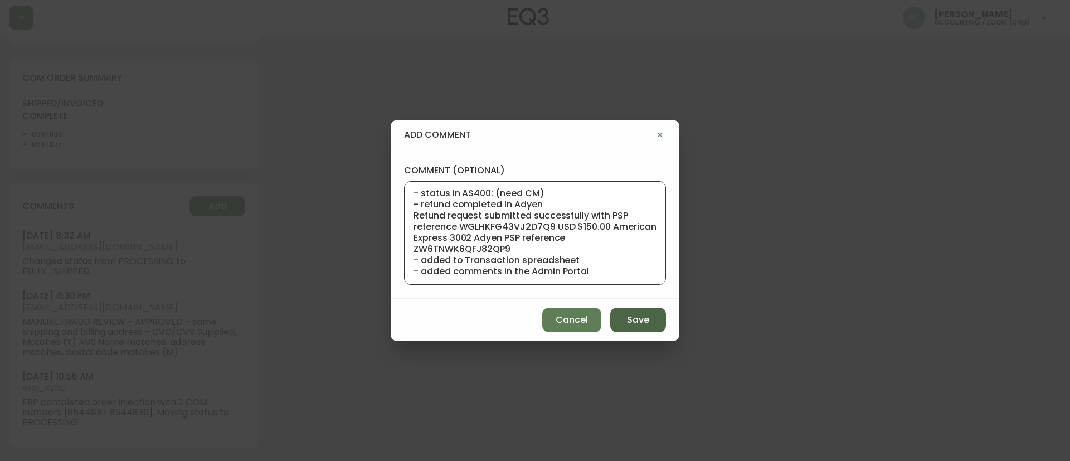
type textarea "COMPENSATION TO KEEP AS-IS TICKET# 815357 ORD# 4134069 SKU 3020-645-13 PLANK WA…"
click at [635, 322] on span "Save" at bounding box center [638, 320] width 22 height 12
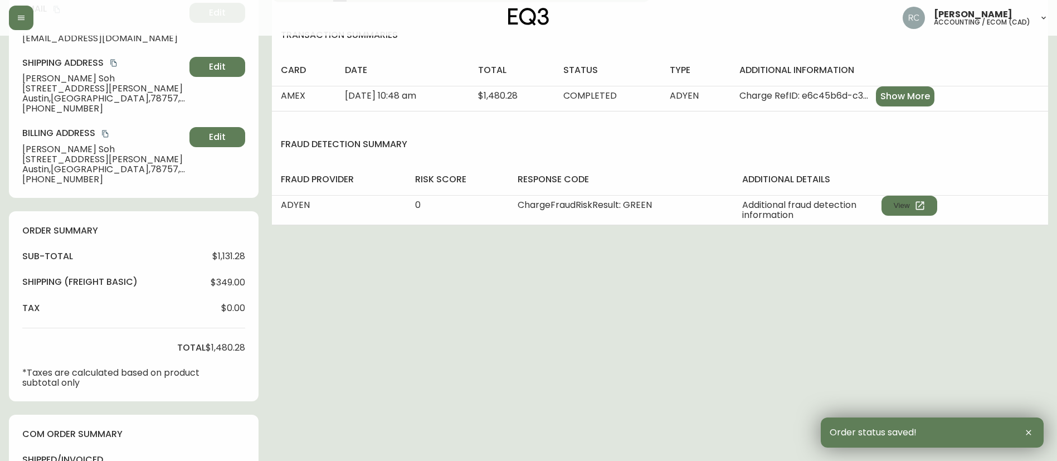
scroll to position [0, 0]
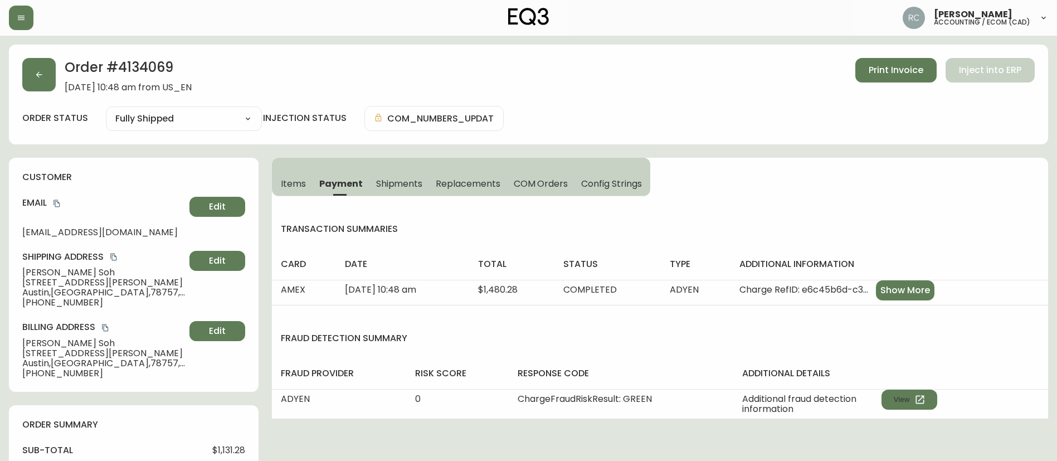
drag, startPoint x: 318, startPoint y: 64, endPoint x: 306, endPoint y: 16, distance: 48.8
click at [318, 64] on div "Order # 4134069 July 10, 2025 at 10:48 am from US_EN Print Invoice Inject into …" at bounding box center [528, 75] width 1013 height 35
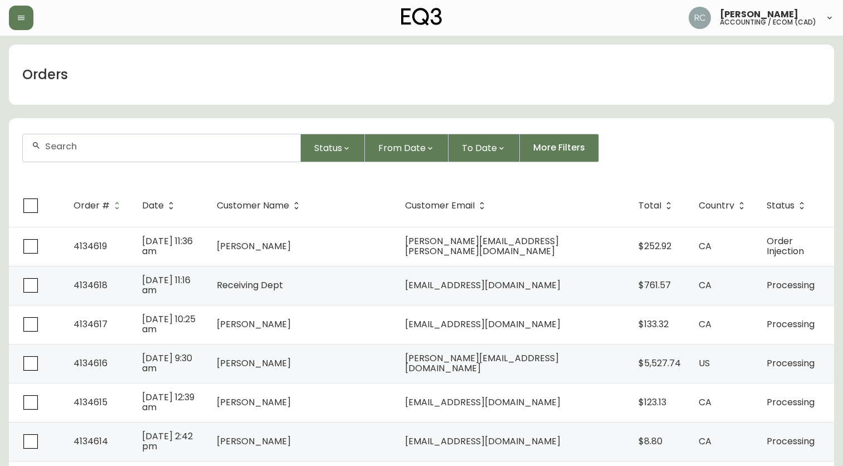
click at [375, 76] on div "Orders" at bounding box center [421, 75] width 825 height 60
click at [241, 57] on div "Orders" at bounding box center [421, 75] width 825 height 60
click at [265, 187] on th "Customer Name" at bounding box center [302, 205] width 188 height 42
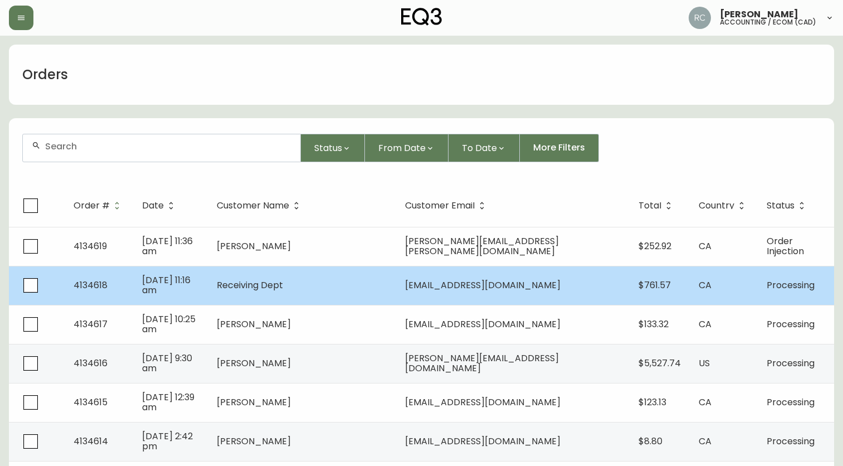
click at [303, 293] on td "Receiving Dept" at bounding box center [302, 285] width 188 height 39
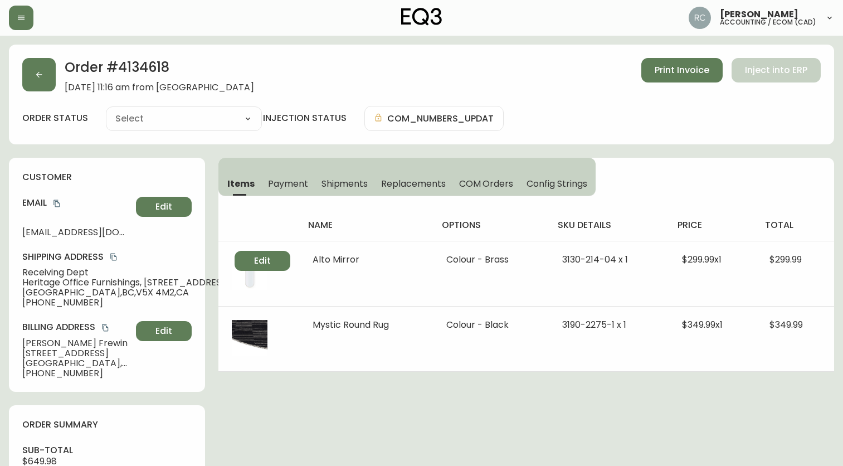
type input "Processing"
select select "PROCESSING"
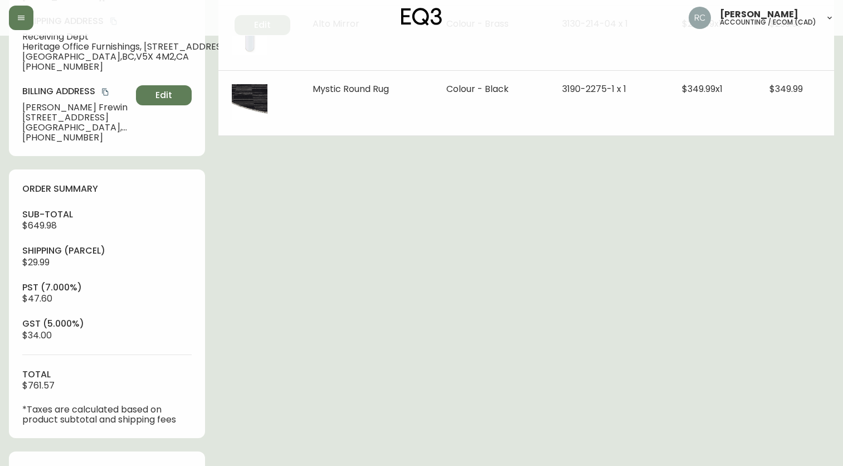
scroll to position [460, 0]
